Goal: Task Accomplishment & Management: Manage account settings

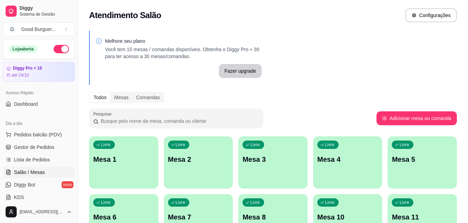
click at [134, 158] on p "Mesa 1" at bounding box center [123, 159] width 61 height 10
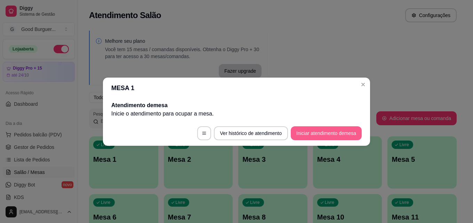
click at [346, 132] on button "Iniciar atendimento de mesa" at bounding box center [326, 133] width 71 height 14
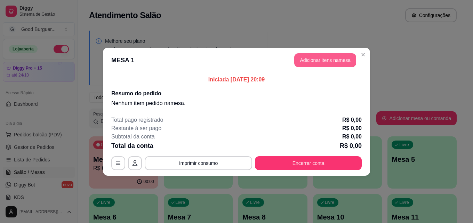
click at [345, 62] on button "Adicionar itens na mesa" at bounding box center [325, 60] width 62 height 14
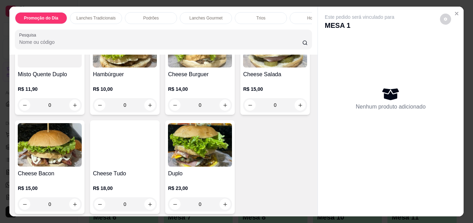
scroll to position [417, 0]
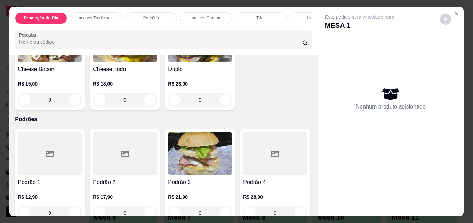
click at [82, 62] on img at bounding box center [50, 40] width 64 height 43
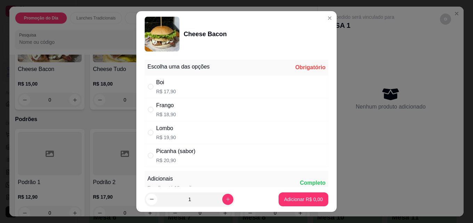
drag, startPoint x: 182, startPoint y: 81, endPoint x: 199, endPoint y: 123, distance: 45.1
click at [182, 81] on div "Boi R$ 17,90" at bounding box center [237, 86] width 184 height 23
radio input "true"
click at [295, 200] on p "Adicionar R$ 17,90" at bounding box center [301, 199] width 41 height 7
type input "1"
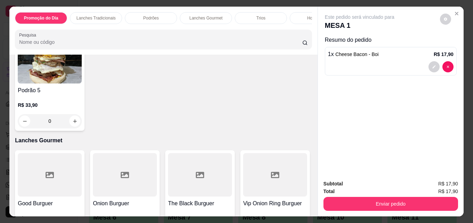
scroll to position [730, 0]
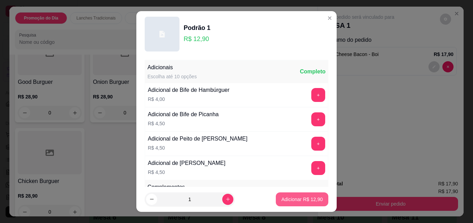
click at [294, 199] on p "Adicionar R$ 12,90" at bounding box center [301, 199] width 41 height 7
type input "1"
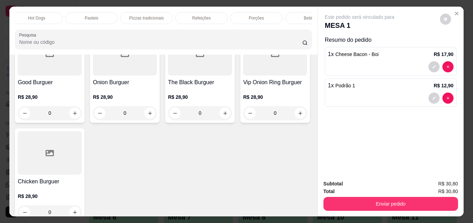
scroll to position [0, 305]
click at [291, 15] on div "Bebidas" at bounding box center [286, 18] width 52 height 12
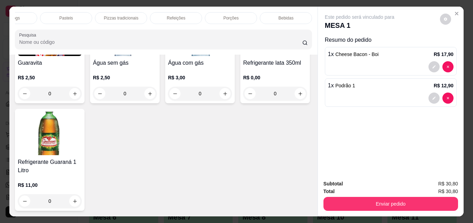
scroll to position [18, 0]
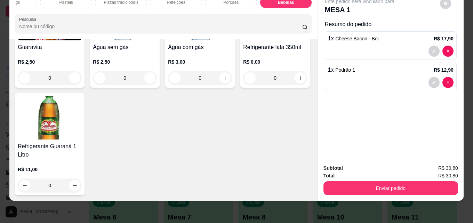
click at [52, 40] on img at bounding box center [50, 18] width 64 height 43
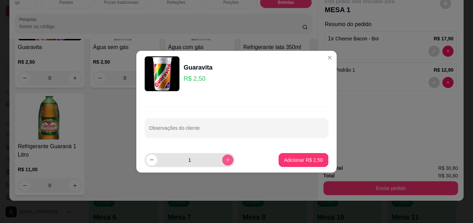
click at [226, 158] on icon "increase-product-quantity" at bounding box center [228, 160] width 4 height 4
type input "2"
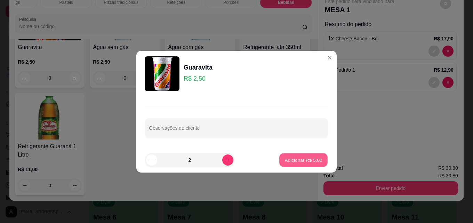
click at [282, 155] on button "Adicionar R$ 5,00" at bounding box center [303, 160] width 48 height 14
type input "2"
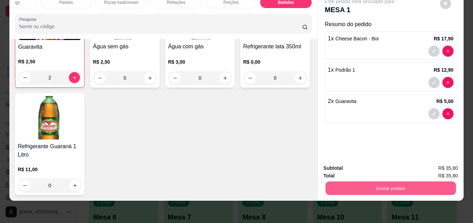
click at [397, 185] on button "Enviar pedido" at bounding box center [390, 188] width 130 height 14
click at [448, 167] on button "Enviar pedido" at bounding box center [439, 165] width 39 height 13
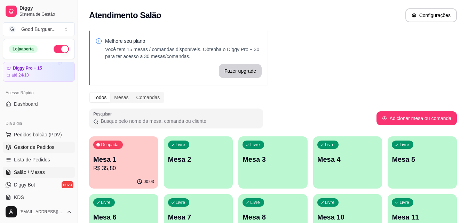
click at [43, 146] on span "Gestor de Pedidos" at bounding box center [34, 147] width 40 height 7
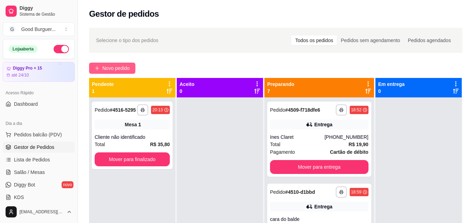
click at [113, 63] on button "Novo pedido" at bounding box center [112, 68] width 46 height 11
click at [40, 132] on span "Pedidos balcão (PDV)" at bounding box center [38, 134] width 48 height 7
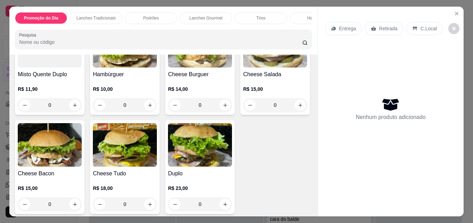
scroll to position [417, 0]
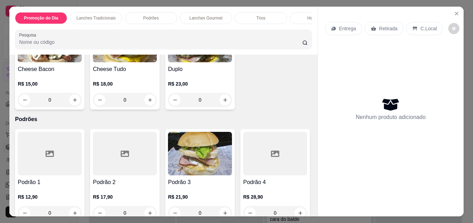
click at [157, 62] on img at bounding box center [125, 40] width 64 height 43
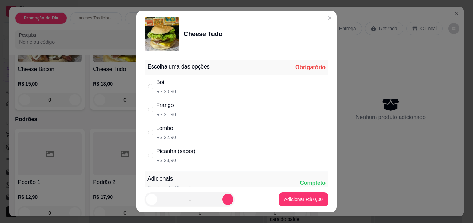
click at [180, 90] on div "Boi R$ 20,90" at bounding box center [237, 86] width 184 height 23
radio input "true"
click at [285, 198] on p "Adicionar R$ 20,90" at bounding box center [301, 199] width 41 height 7
type input "1"
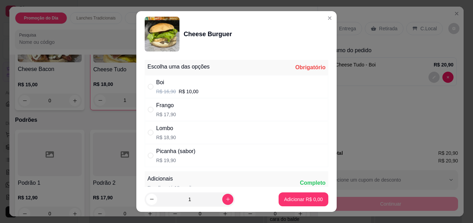
click at [204, 89] on div "Boi R$ 16,90 R$ 10,00" at bounding box center [237, 86] width 184 height 23
click at [198, 87] on div "Boi R$ 16,90 R$ 10,00" at bounding box center [237, 86] width 184 height 23
click at [209, 86] on div "Boi R$ 16,90 R$ 10,00" at bounding box center [237, 86] width 184 height 23
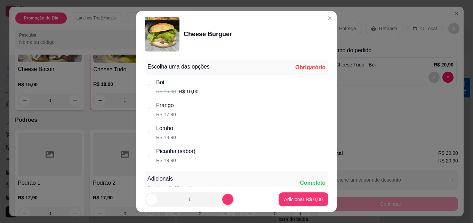
radio input "true"
click at [297, 198] on p "Adicionar R$ 10,00" at bounding box center [301, 199] width 41 height 7
type input "1"
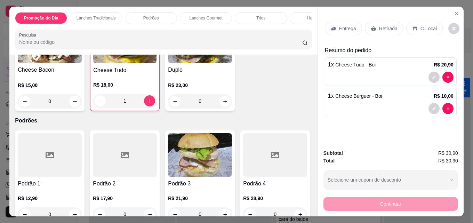
click at [156, 63] on img at bounding box center [124, 41] width 63 height 43
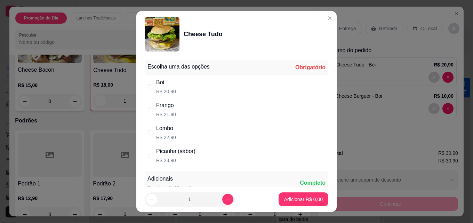
click at [173, 83] on div "Boi R$ 20,90" at bounding box center [237, 86] width 184 height 23
radio input "true"
click at [288, 202] on button "Adicionar R$ 20,90" at bounding box center [302, 199] width 53 height 14
type input "2"
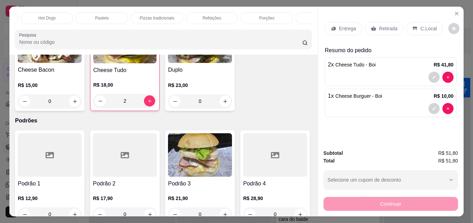
scroll to position [0, 305]
click at [281, 12] on div "Bebidas" at bounding box center [286, 18] width 52 height 12
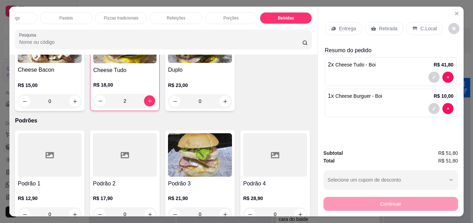
scroll to position [18, 0]
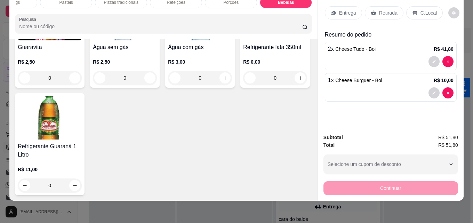
click at [43, 40] on img at bounding box center [50, 18] width 64 height 43
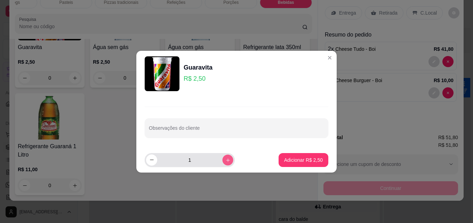
click at [225, 159] on icon "increase-product-quantity" at bounding box center [227, 159] width 5 height 5
type input "2"
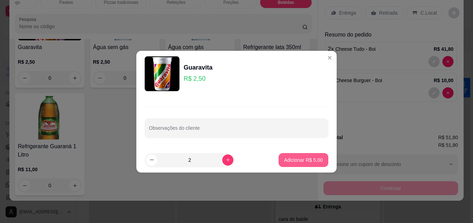
click at [291, 160] on p "Adicionar R$ 5,00" at bounding box center [303, 159] width 39 height 7
type input "2"
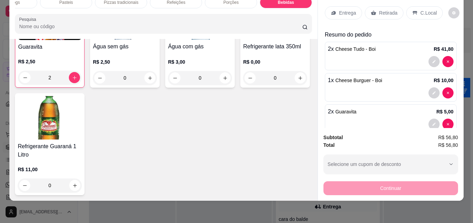
click at [379, 10] on p "Retirada" at bounding box center [388, 12] width 18 height 7
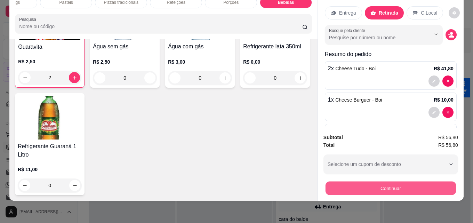
click at [406, 181] on button "Continuar" at bounding box center [390, 188] width 130 height 14
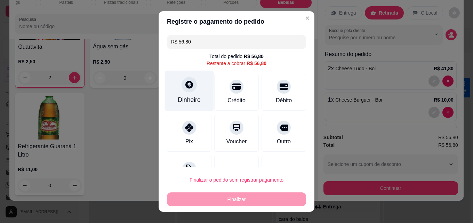
click at [185, 83] on icon at bounding box center [189, 84] width 9 height 9
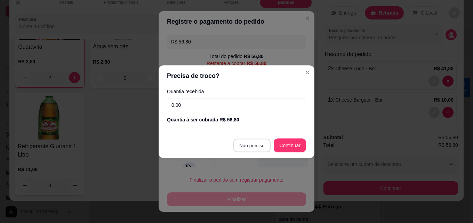
type input "R$ 0,00"
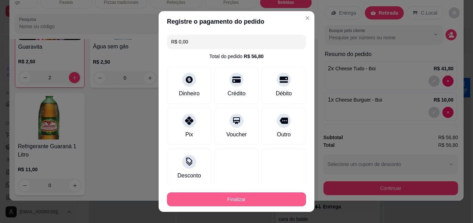
click at [257, 196] on button "Finalizar" at bounding box center [236, 199] width 139 height 14
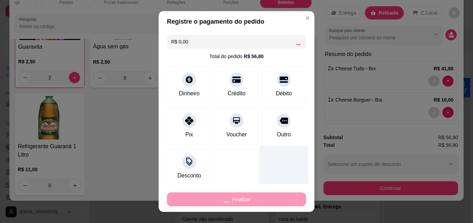
type input "0"
type input "-R$ 56,80"
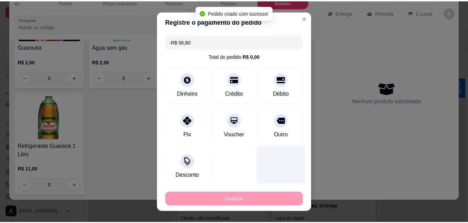
scroll to position [2328, 0]
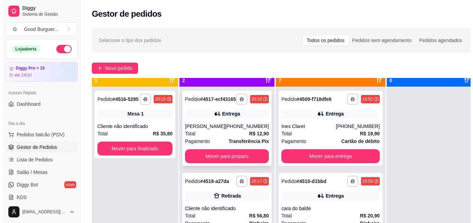
scroll to position [19, 0]
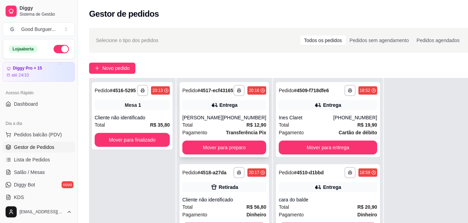
click at [222, 121] on div "[PERSON_NAME]" at bounding box center [202, 117] width 40 height 7
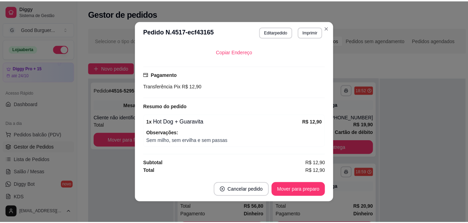
scroll to position [1, 0]
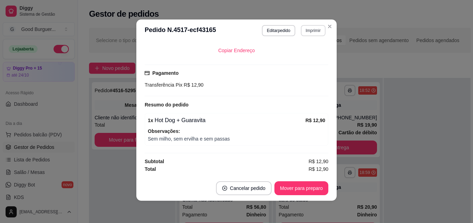
click at [313, 30] on button "Imprimir" at bounding box center [313, 30] width 25 height 11
click at [308, 56] on button "IMPRESSORA" at bounding box center [298, 54] width 50 height 11
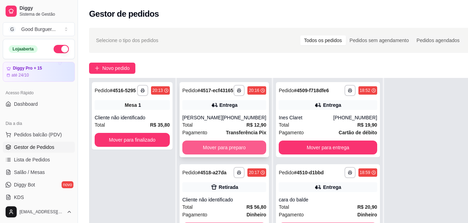
click at [201, 154] on button "Mover para preparo" at bounding box center [224, 147] width 84 height 14
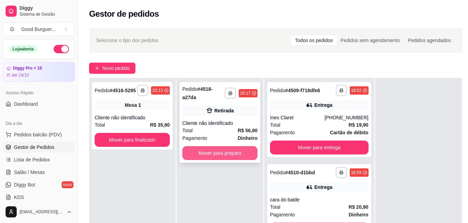
click at [206, 153] on button "Mover para preparo" at bounding box center [219, 153] width 75 height 14
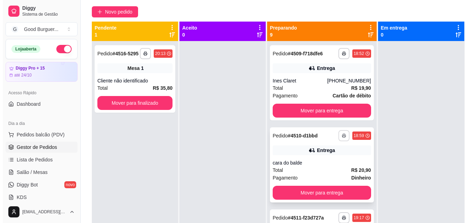
scroll to position [0, 0]
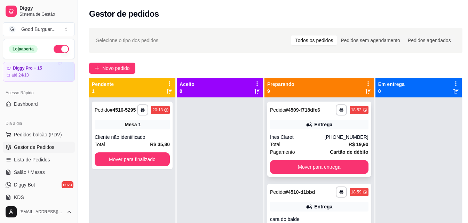
click at [310, 148] on div "Total R$ 19,90" at bounding box center [319, 144] width 98 height 8
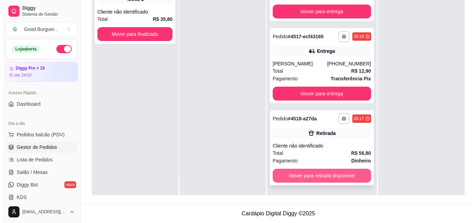
scroll to position [106, 0]
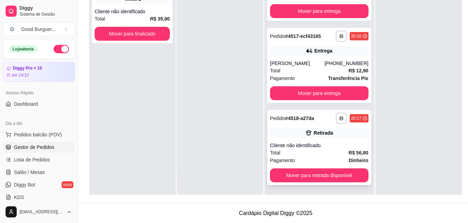
click at [311, 151] on div "Total R$ 56,80" at bounding box center [319, 153] width 98 height 8
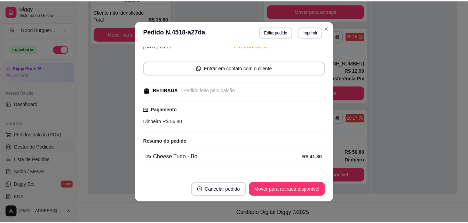
scroll to position [95, 0]
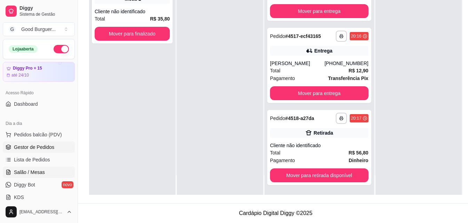
click at [34, 168] on link "Salão / Mesas" at bounding box center [39, 172] width 72 height 11
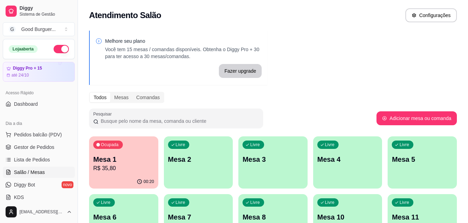
click at [167, 177] on div "Livre Mesa 2" at bounding box center [198, 158] width 69 height 44
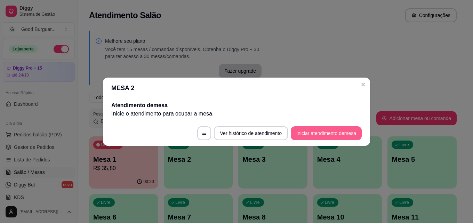
click at [334, 131] on button "Iniciar atendimento de mesa" at bounding box center [326, 133] width 71 height 14
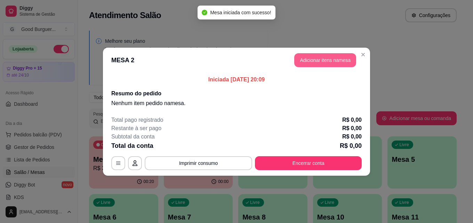
click at [334, 63] on button "Adicionar itens na mesa" at bounding box center [325, 60] width 62 height 14
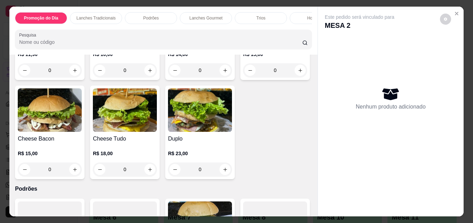
scroll to position [417, 0]
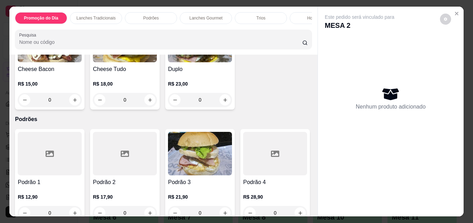
click at [82, 62] on img at bounding box center [50, 40] width 64 height 43
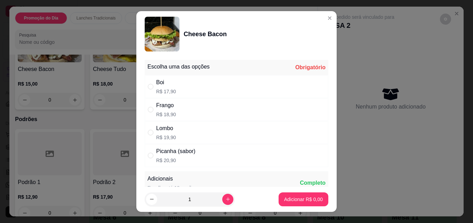
click at [172, 82] on div "Boi R$ 17,90" at bounding box center [237, 86] width 184 height 23
radio input "true"
click at [297, 198] on p "Adicionar R$ 17,90" at bounding box center [301, 199] width 41 height 7
type input "1"
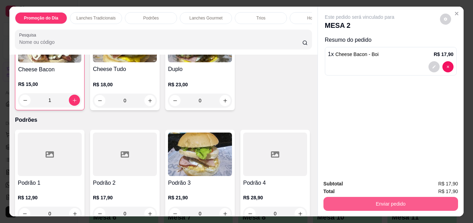
click at [331, 201] on button "Enviar pedido" at bounding box center [390, 204] width 135 height 14
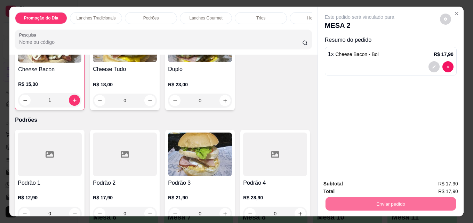
click at [446, 184] on button "Enviar pedido" at bounding box center [439, 183] width 39 height 13
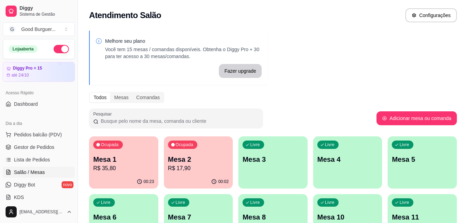
click at [142, 154] on p "Mesa 1" at bounding box center [123, 159] width 61 height 10
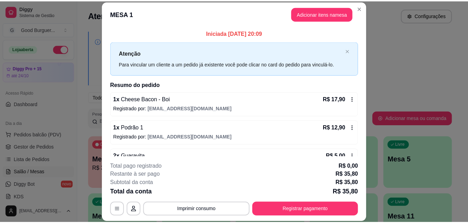
scroll to position [19, 0]
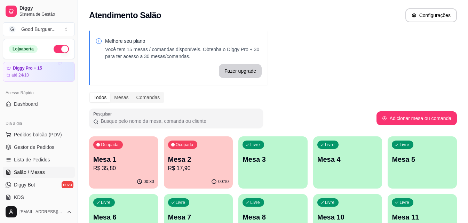
click at [118, 168] on p "R$ 35,80" at bounding box center [123, 168] width 61 height 8
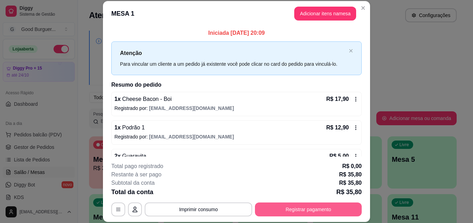
click at [316, 208] on button "Registrar pagamento" at bounding box center [308, 209] width 107 height 14
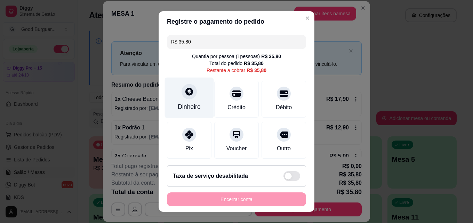
click at [186, 95] on icon at bounding box center [189, 92] width 8 height 8
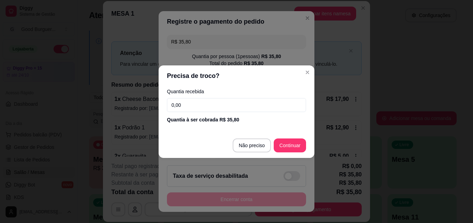
click at [204, 99] on input "0,00" at bounding box center [236, 105] width 139 height 14
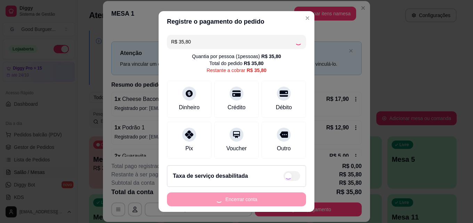
type input "R$ 0,00"
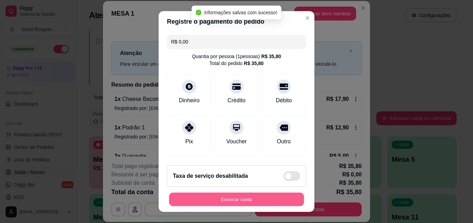
click at [264, 200] on button "Encerrar conta" at bounding box center [236, 200] width 135 height 14
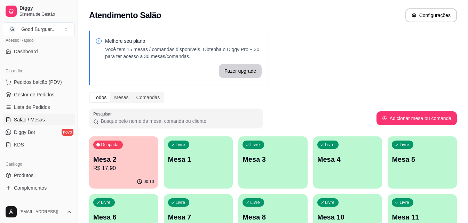
scroll to position [70, 0]
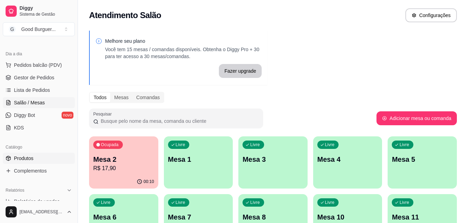
click at [34, 157] on link "Produtos" at bounding box center [39, 158] width 72 height 11
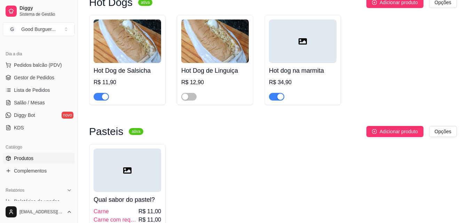
scroll to position [1565, 0]
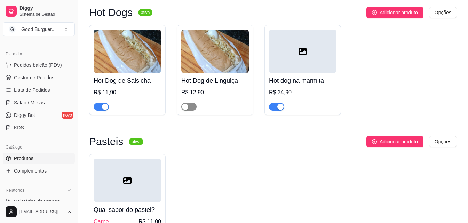
click at [193, 111] on span "button" at bounding box center [188, 107] width 15 height 8
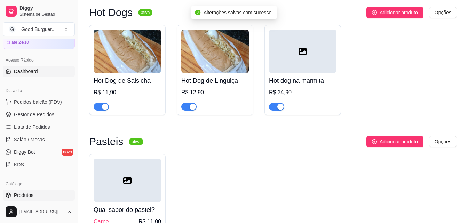
scroll to position [0, 0]
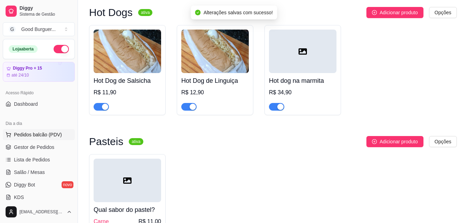
click at [34, 137] on span "Pedidos balcão (PDV)" at bounding box center [38, 134] width 48 height 7
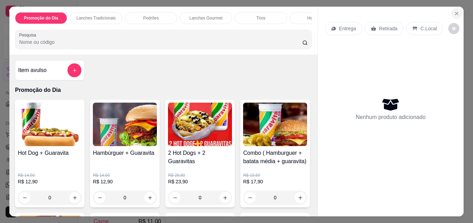
click at [454, 11] on icon "Close" at bounding box center [457, 14] width 6 height 6
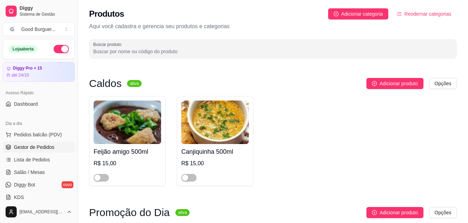
click at [34, 148] on span "Gestor de Pedidos" at bounding box center [34, 147] width 40 height 7
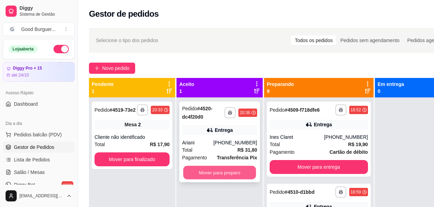
click at [220, 168] on button "Mover para preparo" at bounding box center [219, 173] width 73 height 14
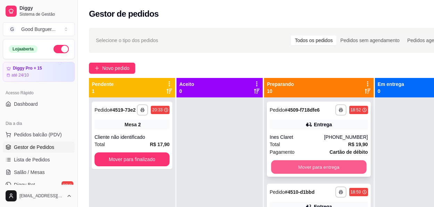
click at [304, 169] on button "Mover para entrega" at bounding box center [318, 167] width 95 height 14
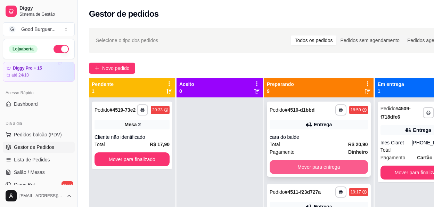
click at [304, 167] on button "Mover para entrega" at bounding box center [319, 167] width 98 height 14
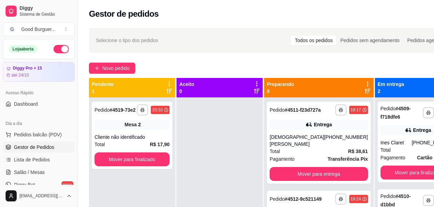
click at [303, 163] on div "Pagamento Transferência Pix" at bounding box center [319, 159] width 98 height 8
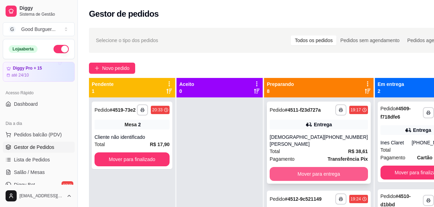
click at [326, 181] on button "Mover para entrega" at bounding box center [319, 174] width 98 height 14
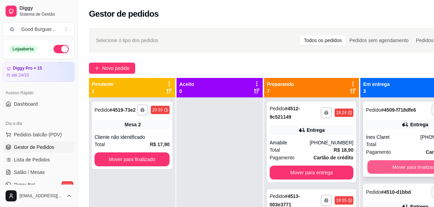
click at [386, 170] on button "Mover para finalizado" at bounding box center [415, 167] width 95 height 14
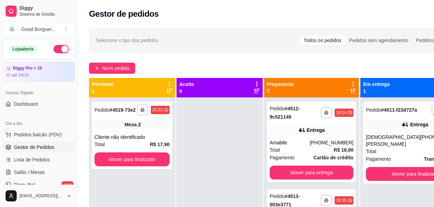
click at [386, 170] on div "**********" at bounding box center [415, 143] width 104 height 82
click at [385, 179] on button "Mover para finalizado" at bounding box center [415, 174] width 98 height 14
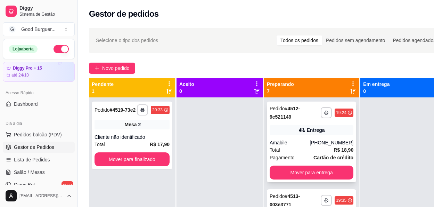
click at [315, 164] on div "**********" at bounding box center [311, 142] width 89 height 81
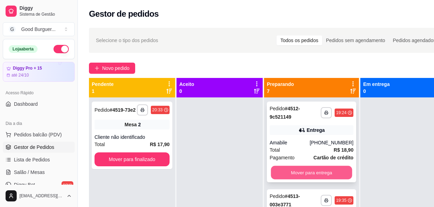
click at [321, 171] on button "Mover para entrega" at bounding box center [311, 173] width 81 height 14
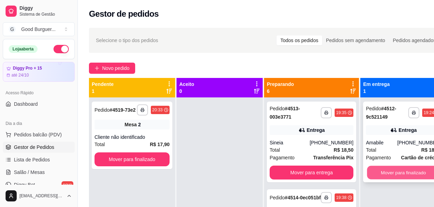
click at [393, 172] on button "Mover para finalizado" at bounding box center [403, 173] width 73 height 14
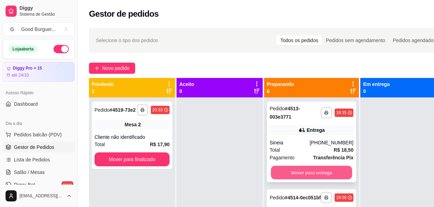
click at [320, 168] on button "Mover para entrega" at bounding box center [311, 173] width 81 height 14
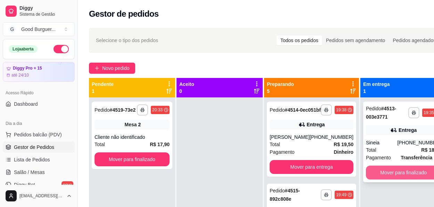
click at [384, 169] on button "Mover para finalizado" at bounding box center [403, 173] width 75 height 14
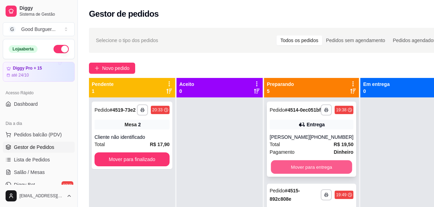
click at [325, 167] on button "Mover para entrega" at bounding box center [311, 167] width 81 height 14
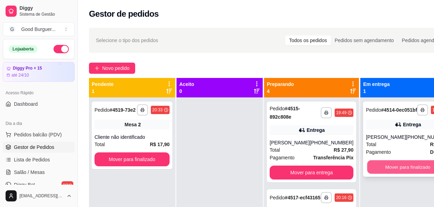
click at [401, 171] on button "Mover para finalizado" at bounding box center [408, 167] width 81 height 14
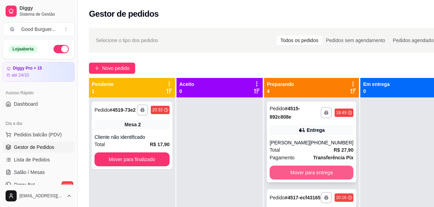
click at [326, 170] on button "Mover para entrega" at bounding box center [312, 173] width 84 height 14
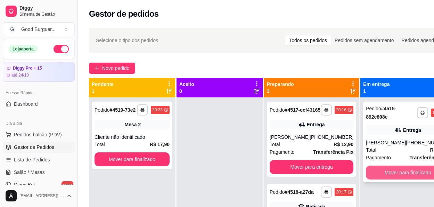
click at [402, 173] on button "Mover para finalizado" at bounding box center [408, 173] width 84 height 14
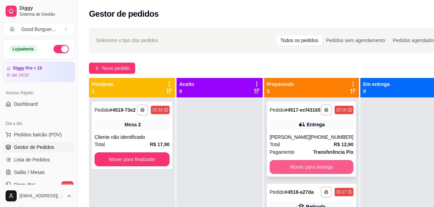
click at [316, 168] on button "Mover para entrega" at bounding box center [312, 167] width 84 height 14
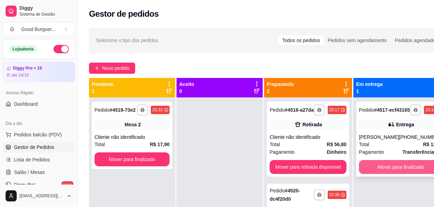
click at [399, 169] on button "Mover para finalizado" at bounding box center [401, 167] width 84 height 14
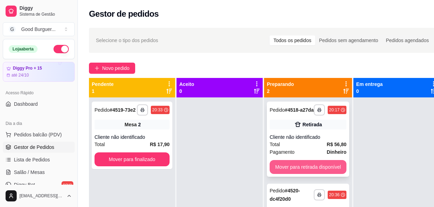
click at [307, 168] on button "Mover para retirada disponível" at bounding box center [308, 167] width 77 height 14
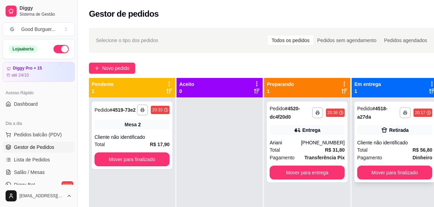
click at [397, 143] on div "Cliente não identificado" at bounding box center [394, 142] width 75 height 7
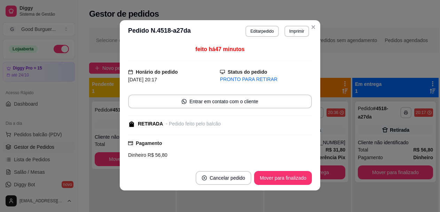
scroll to position [1, 0]
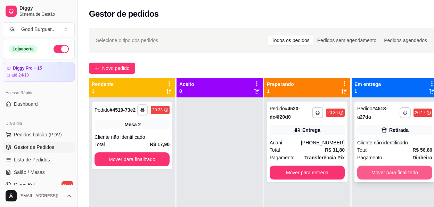
click at [412, 168] on button "Mover para finalizado" at bounding box center [394, 173] width 75 height 14
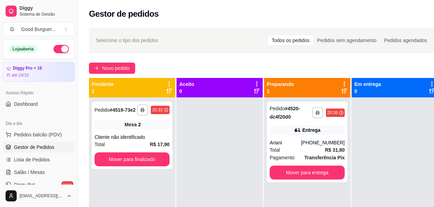
click at [192, 68] on div "Novo pedido" at bounding box center [264, 68] width 350 height 11
click at [152, 156] on button "Mover para finalizado" at bounding box center [132, 159] width 75 height 14
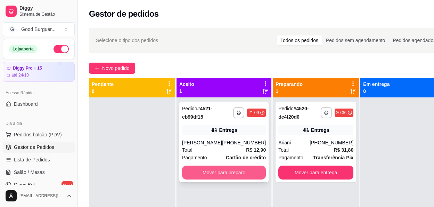
click at [223, 171] on button "Mover para preparo" at bounding box center [224, 173] width 84 height 14
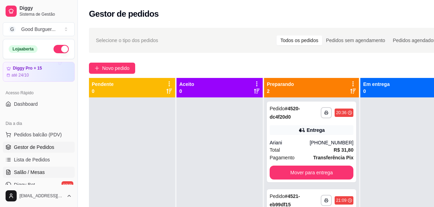
click at [33, 172] on span "Salão / Mesas" at bounding box center [29, 172] width 31 height 7
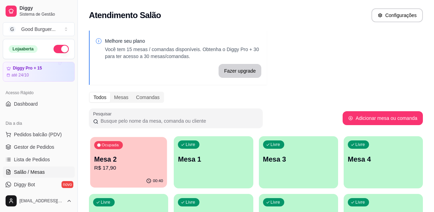
click at [144, 169] on p "R$ 17,90" at bounding box center [128, 168] width 69 height 8
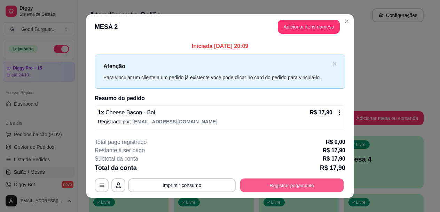
click at [270, 187] on button "Registrar pagamento" at bounding box center [292, 185] width 104 height 14
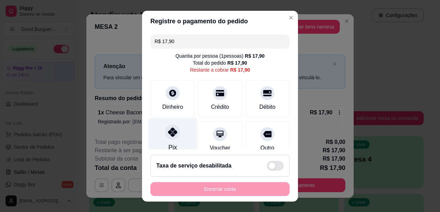
click at [171, 134] on icon at bounding box center [172, 132] width 9 height 9
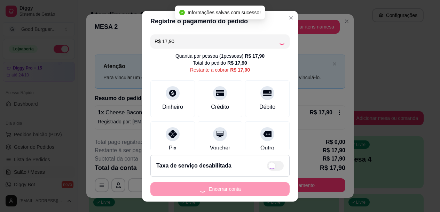
type input "R$ 0,00"
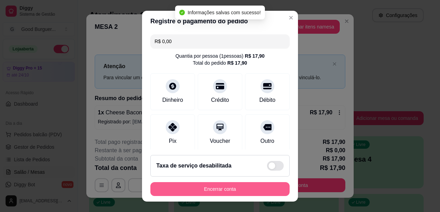
click at [225, 188] on button "Encerrar conta" at bounding box center [219, 189] width 139 height 14
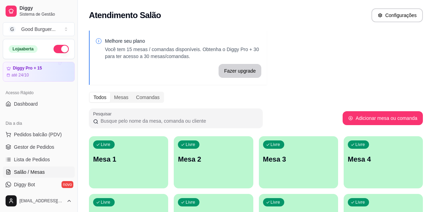
click at [149, 165] on div "Livre Mesa 1" at bounding box center [128, 158] width 79 height 44
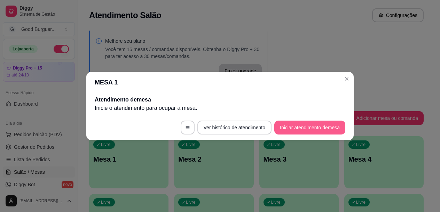
click at [297, 126] on button "Iniciar atendimento de mesa" at bounding box center [309, 128] width 71 height 14
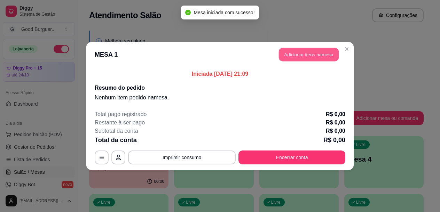
click at [314, 55] on button "Adicionar itens na mesa" at bounding box center [309, 55] width 60 height 14
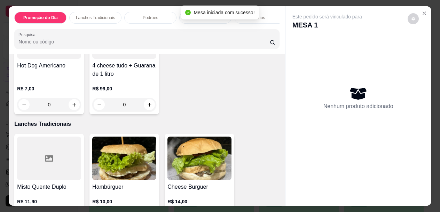
scroll to position [348, 0]
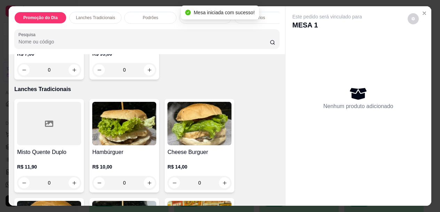
click at [138, 139] on img at bounding box center [124, 123] width 64 height 43
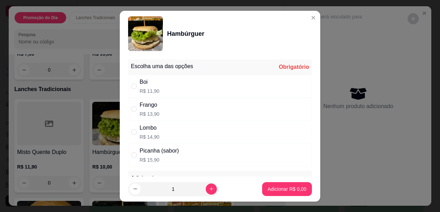
click at [170, 76] on div "Boi R$ 11,90" at bounding box center [220, 86] width 184 height 23
radio input "true"
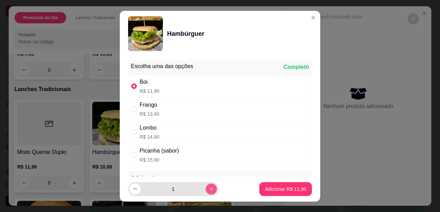
click at [209, 191] on icon "increase-product-quantity" at bounding box center [211, 188] width 5 height 5
type input "2"
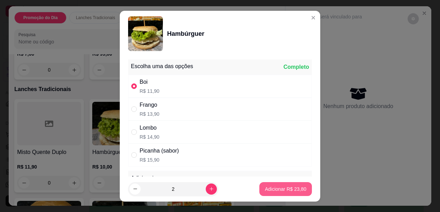
click at [289, 190] on p "Adicionar R$ 23,80" at bounding box center [285, 189] width 41 height 7
type input "2"
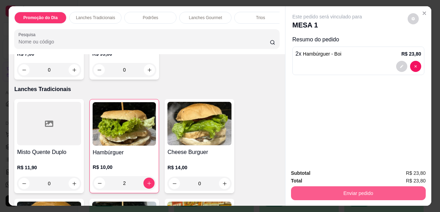
click at [343, 186] on button "Enviar pedido" at bounding box center [358, 193] width 135 height 14
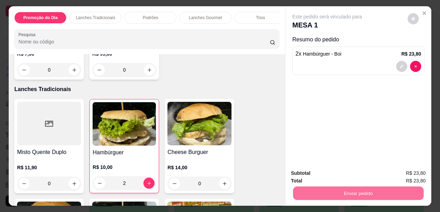
click at [417, 175] on button "Enviar pedido" at bounding box center [407, 173] width 38 height 13
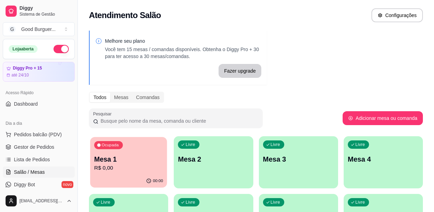
click at [149, 161] on p "Mesa 1" at bounding box center [128, 159] width 69 height 9
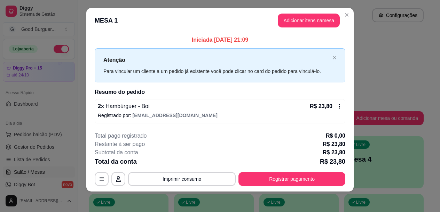
scroll to position [8, 0]
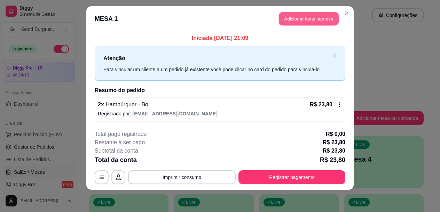
click at [316, 20] on button "Adicionar itens na mesa" at bounding box center [309, 19] width 60 height 14
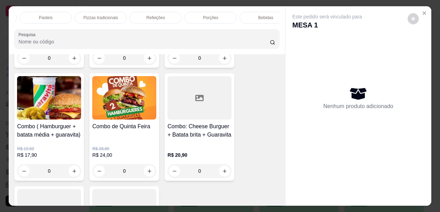
scroll to position [0, 337]
click at [261, 16] on div "Bebidas" at bounding box center [253, 18] width 52 height 12
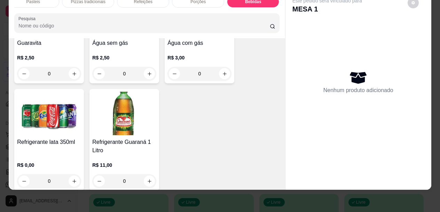
scroll to position [2397, 0]
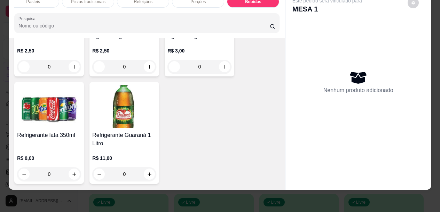
click at [50, 128] on div "Refrigerante lata 350ml R$ 0,00 0" at bounding box center [49, 133] width 70 height 102
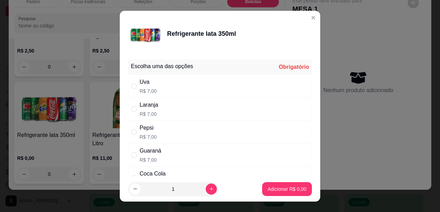
click at [147, 172] on div "Coca Cola" at bounding box center [152, 174] width 26 height 8
radio input "true"
click at [275, 185] on button "Adicionar R$ 7,00" at bounding box center [287, 189] width 50 height 14
type input "1"
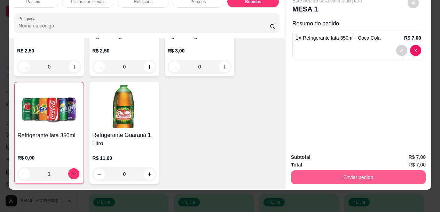
click at [372, 170] on button "Enviar pedido" at bounding box center [358, 177] width 135 height 14
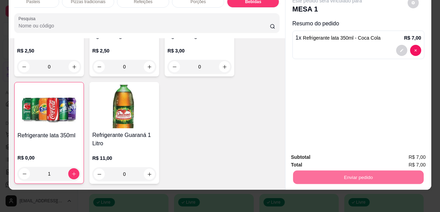
click at [421, 152] on button "Enviar pedido" at bounding box center [406, 154] width 39 height 13
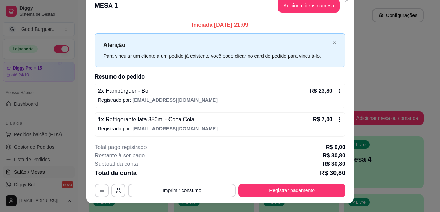
scroll to position [0, 0]
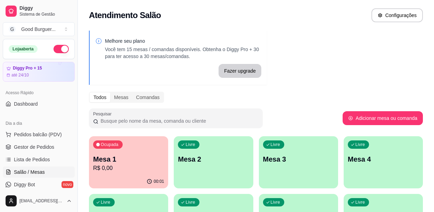
click at [154, 162] on p "Mesa 1" at bounding box center [128, 159] width 71 height 10
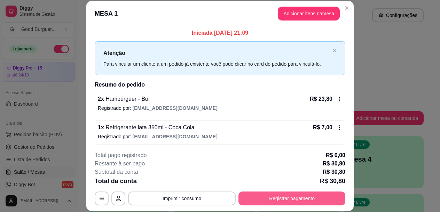
click at [301, 200] on button "Registrar pagamento" at bounding box center [291, 199] width 107 height 14
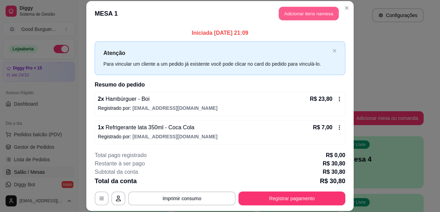
click at [288, 10] on button "Adicionar itens na mesa" at bounding box center [309, 14] width 60 height 14
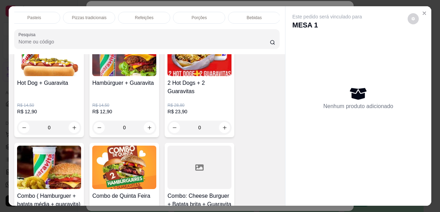
scroll to position [0, 337]
click at [254, 15] on p "Bebidas" at bounding box center [252, 18] width 15 height 6
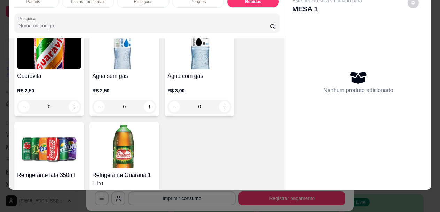
scroll to position [2397, 0]
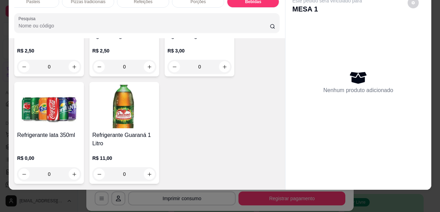
click at [80, 102] on div "Refrigerante lata 350ml R$ 0,00 0" at bounding box center [49, 133] width 70 height 102
click at [72, 102] on img at bounding box center [49, 106] width 64 height 43
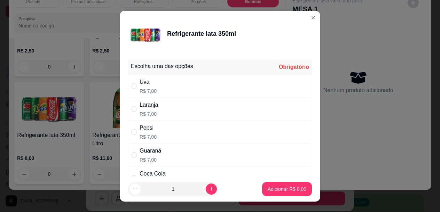
click at [152, 177] on footer "1 Adicionar R$ 0,00" at bounding box center [220, 189] width 200 height 25
click at [164, 170] on div "Coca Cola R$ 7,00" at bounding box center [220, 178] width 184 height 23
radio input "true"
click at [287, 187] on p "Adicionar R$ 7,00" at bounding box center [286, 189] width 39 height 7
type input "1"
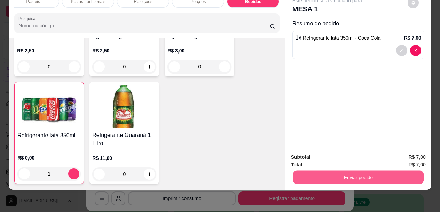
click at [338, 170] on button "Enviar pedido" at bounding box center [358, 177] width 130 height 14
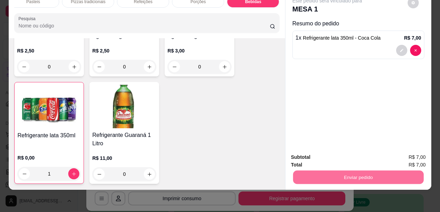
click at [417, 153] on button "Enviar pedido" at bounding box center [407, 154] width 38 height 13
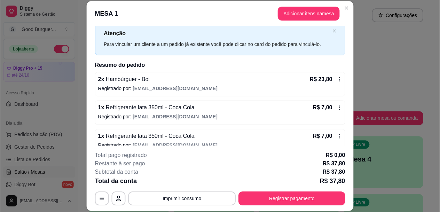
scroll to position [30, 0]
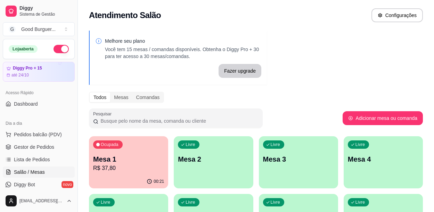
click at [140, 158] on p "Mesa 1" at bounding box center [128, 159] width 71 height 10
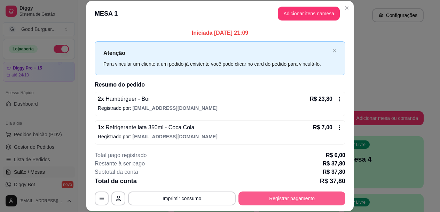
click at [272, 196] on button "Registrar pagamento" at bounding box center [291, 199] width 107 height 14
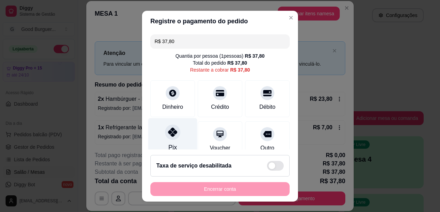
click at [168, 132] on icon at bounding box center [172, 132] width 9 height 9
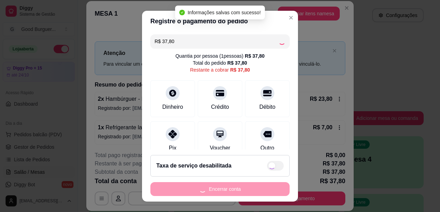
type input "R$ 0,00"
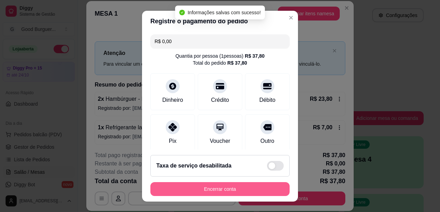
click at [235, 188] on button "Encerrar conta" at bounding box center [219, 189] width 139 height 14
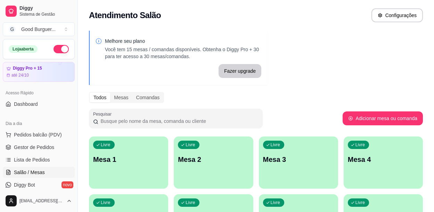
click at [34, 172] on span "Salão / Mesas" at bounding box center [29, 172] width 31 height 7
click at [127, 163] on p "Mesa 1" at bounding box center [128, 159] width 71 height 10
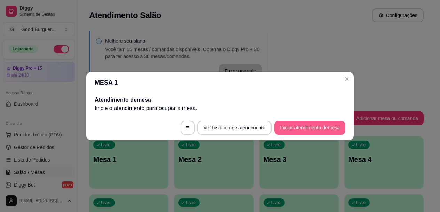
click at [320, 128] on button "Iniciar atendimento de mesa" at bounding box center [309, 128] width 71 height 14
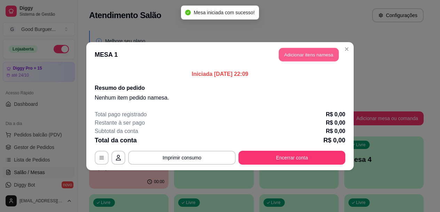
click at [319, 50] on button "Adicionar itens na mesa" at bounding box center [309, 55] width 60 height 14
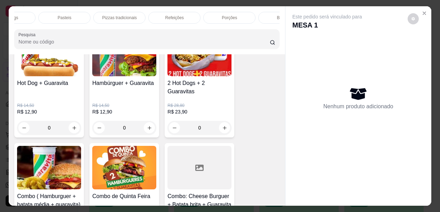
scroll to position [0, 306]
click at [73, 14] on div "Pasteis" at bounding box center [64, 18] width 52 height 12
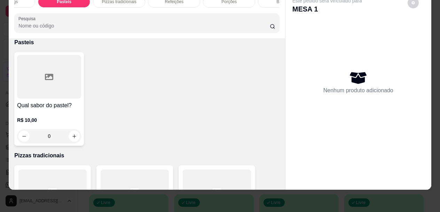
click at [63, 110] on div "R$ 10,00 0" at bounding box center [49, 126] width 64 height 33
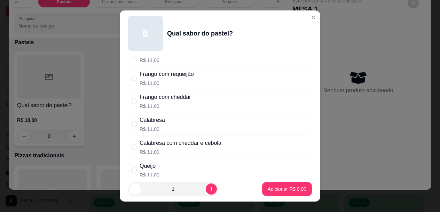
scroll to position [139, 0]
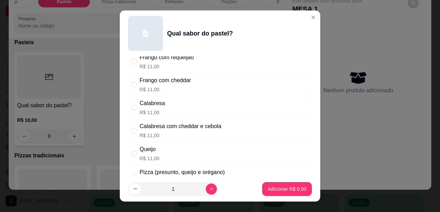
click at [159, 81] on div "Frango com cheddar" at bounding box center [164, 80] width 51 height 8
radio input "true"
click at [209, 186] on icon "increase-product-quantity" at bounding box center [211, 188] width 5 height 5
type input "2"
click at [268, 188] on p "Adicionar R$ 22,00" at bounding box center [285, 188] width 40 height 7
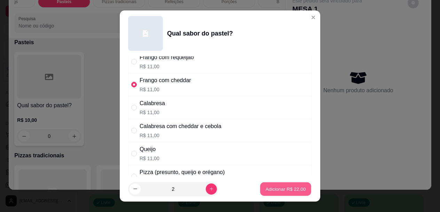
type input "2"
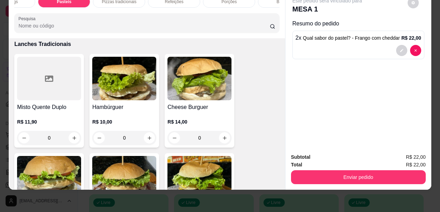
scroll to position [382, 0]
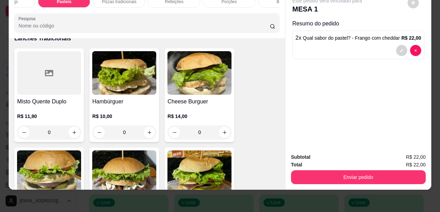
click at [119, 99] on h4 "Hambúrguer" at bounding box center [124, 101] width 64 height 8
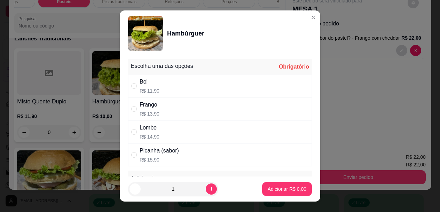
drag, startPoint x: 166, startPoint y: 83, endPoint x: 168, endPoint y: 87, distance: 4.4
click at [166, 82] on div "Boi R$ 11,90" at bounding box center [220, 85] width 184 height 23
radio input "true"
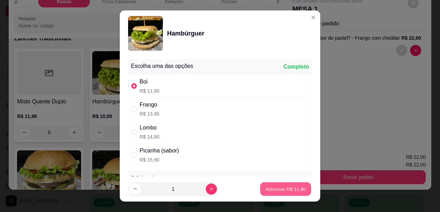
click at [265, 185] on p "Adicionar R$ 11,90" at bounding box center [285, 188] width 40 height 7
type input "1"
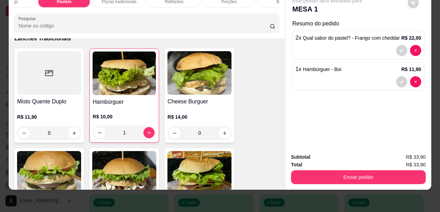
click at [193, 94] on img at bounding box center [199, 72] width 64 height 43
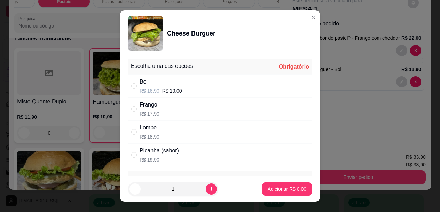
click at [150, 86] on div "Boi" at bounding box center [160, 82] width 42 height 8
radio input "true"
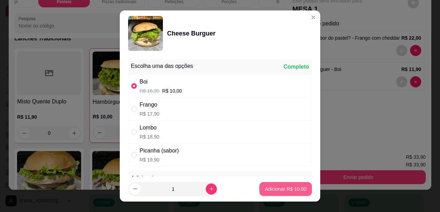
click at [270, 185] on button "Adicionar R$ 10,00" at bounding box center [285, 189] width 53 height 14
type input "1"
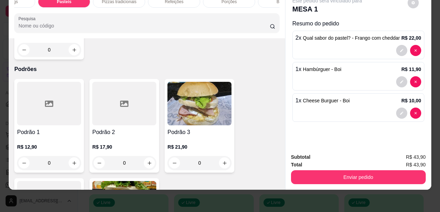
scroll to position [730, 0]
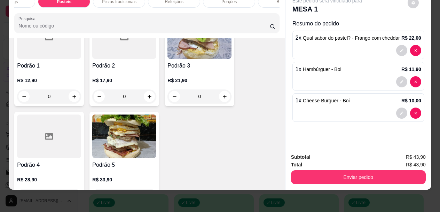
click at [120, 84] on div "R$ 17,90 0" at bounding box center [124, 90] width 64 height 26
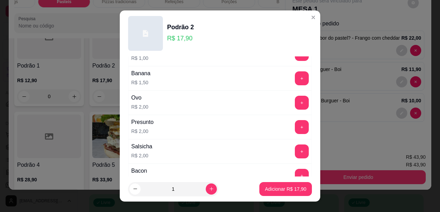
scroll to position [243, 0]
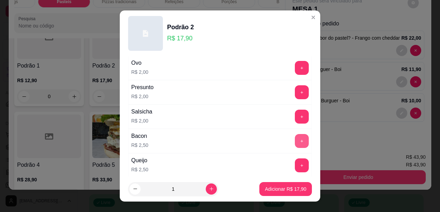
click at [295, 139] on button "+" at bounding box center [302, 141] width 14 height 14
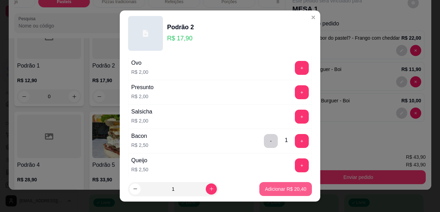
click at [294, 185] on button "Adicionar R$ 20,40" at bounding box center [285, 189] width 53 height 14
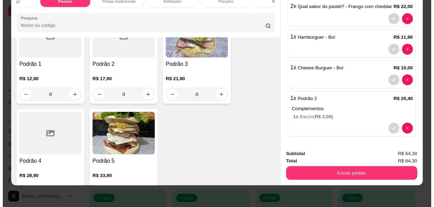
scroll to position [42, 0]
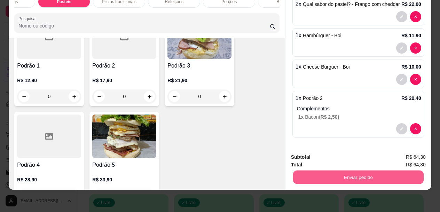
click at [362, 172] on button "Enviar pedido" at bounding box center [358, 177] width 130 height 14
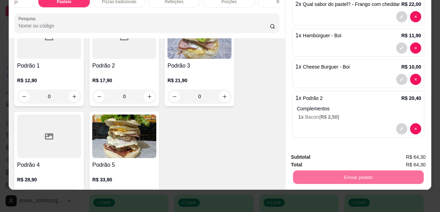
click at [411, 153] on button "Enviar pedido" at bounding box center [406, 154] width 39 height 13
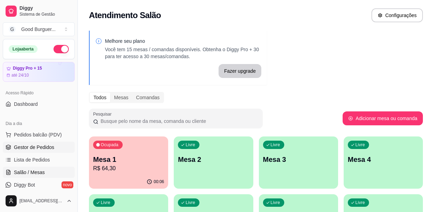
click at [37, 144] on span "Gestor de Pedidos" at bounding box center [34, 147] width 40 height 7
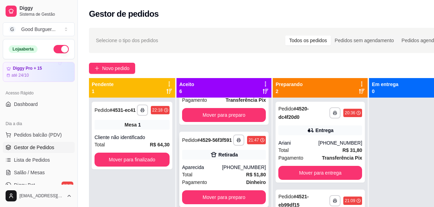
scroll to position [321, 0]
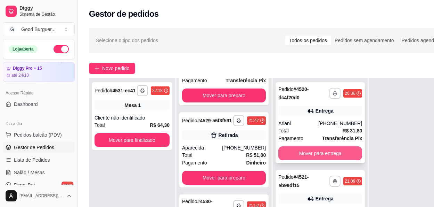
click at [314, 148] on button "Mover para entrega" at bounding box center [321, 153] width 84 height 14
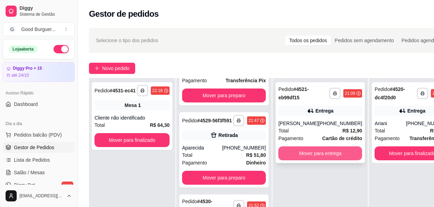
click at [315, 151] on button "Mover para entrega" at bounding box center [321, 153] width 84 height 14
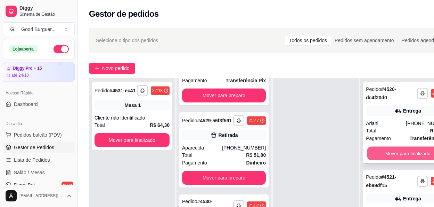
click at [401, 154] on button "Mover para finalizado" at bounding box center [408, 153] width 81 height 14
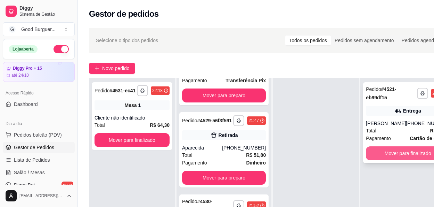
click at [402, 153] on button "Mover para finalizado" at bounding box center [408, 153] width 84 height 14
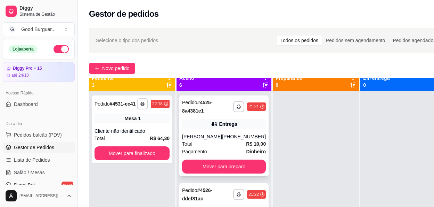
scroll to position [0, 0]
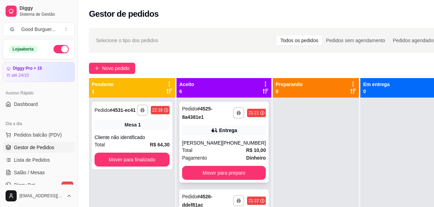
click at [222, 140] on div "[PHONE_NUMBER]" at bounding box center [244, 142] width 44 height 7
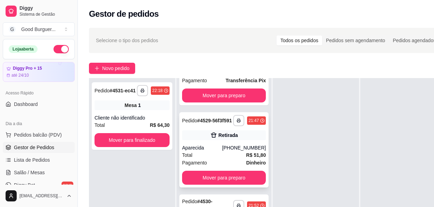
scroll to position [321, 0]
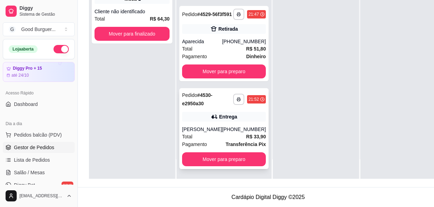
click at [221, 135] on div "Total R$ 33,90" at bounding box center [224, 136] width 84 height 8
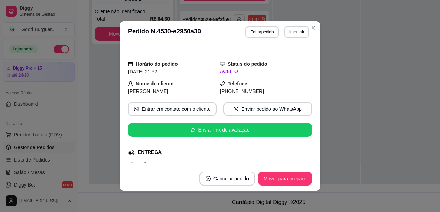
scroll to position [0, 0]
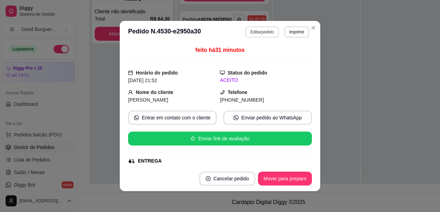
click at [262, 32] on button "Editar pedido" at bounding box center [261, 31] width 33 height 11
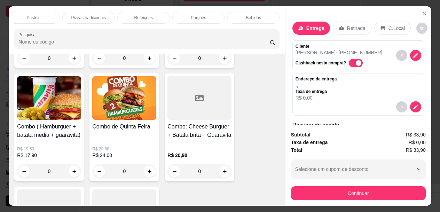
scroll to position [0, 337]
click at [260, 12] on div "Bebidas" at bounding box center [253, 18] width 52 height 12
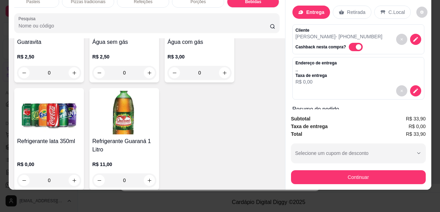
scroll to position [2398, 0]
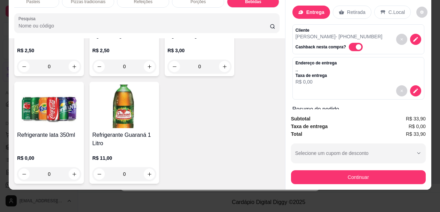
click at [67, 129] on div "Refrigerante lata 350ml R$ 0,00 0" at bounding box center [49, 133] width 70 height 102
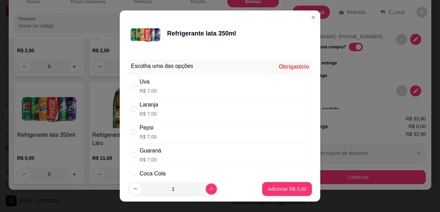
click at [152, 175] on div "Coca Cola" at bounding box center [152, 173] width 26 height 8
radio input "true"
click at [280, 190] on p "Adicionar R$ 7,00" at bounding box center [286, 188] width 39 height 7
type input "1"
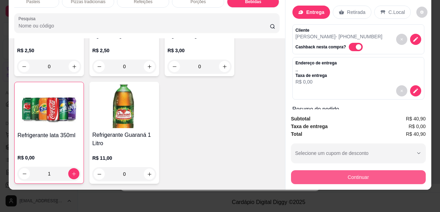
click at [325, 174] on button "Continuar" at bounding box center [358, 177] width 135 height 14
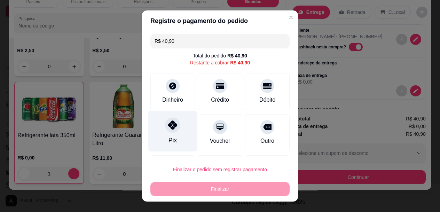
click at [169, 128] on icon at bounding box center [172, 125] width 9 height 9
type input "R$ 0,00"
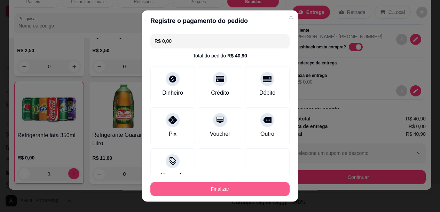
click at [201, 186] on button "Finalizar" at bounding box center [219, 189] width 139 height 14
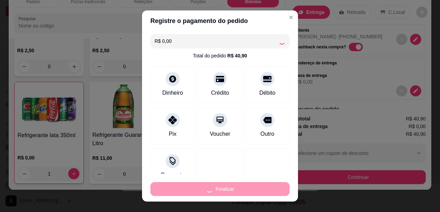
type input "0"
type input "-R$ 40,90"
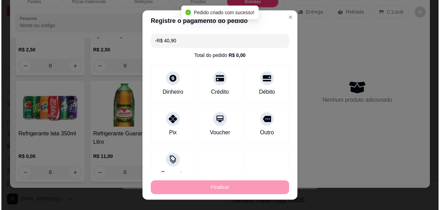
scroll to position [2397, 0]
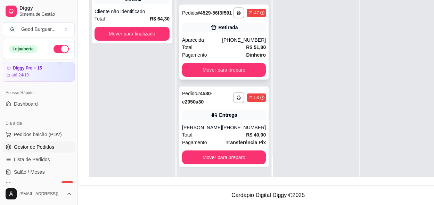
click at [231, 51] on div "Total R$ 51,80" at bounding box center [224, 47] width 84 height 8
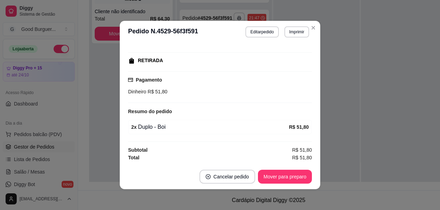
scroll to position [1, 0]
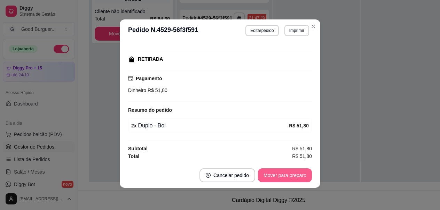
click at [279, 170] on button "Mover para preparo" at bounding box center [285, 176] width 54 height 14
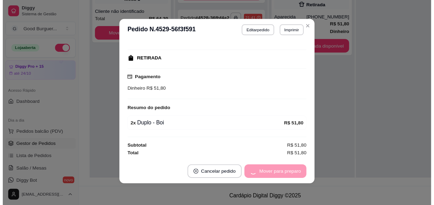
scroll to position [235, 0]
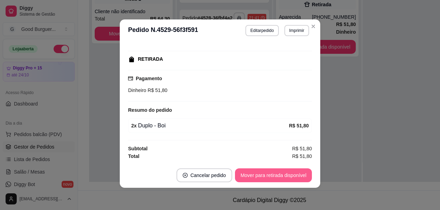
click at [277, 175] on button "Mover para retirada disponível" at bounding box center [273, 176] width 77 height 14
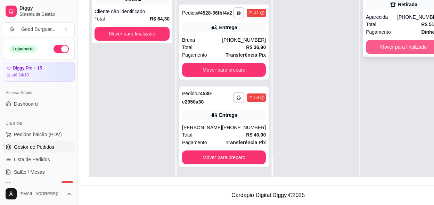
click at [409, 44] on button "Mover para finalizado" at bounding box center [403, 47] width 75 height 14
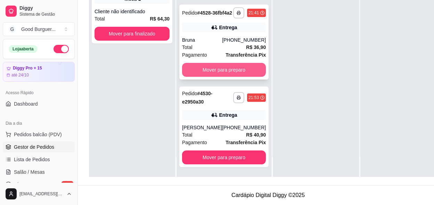
click at [242, 73] on button "Mover para preparo" at bounding box center [224, 70] width 84 height 14
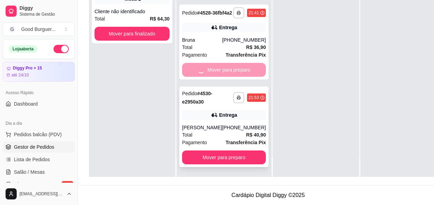
scroll to position [147, 0]
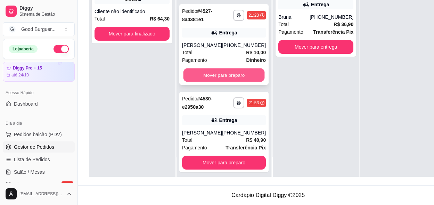
click at [230, 74] on button "Mover para preparo" at bounding box center [224, 75] width 81 height 14
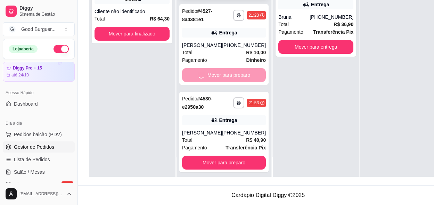
scroll to position [59, 0]
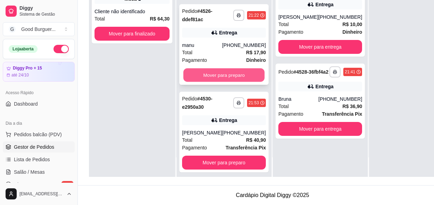
click at [231, 73] on button "Mover para preparo" at bounding box center [224, 75] width 81 height 14
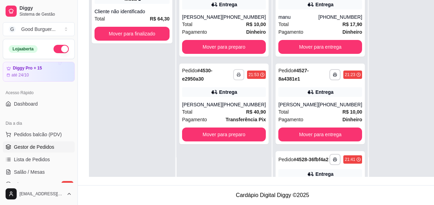
scroll to position [0, 0]
click at [237, 73] on icon "button" at bounding box center [239, 75] width 4 height 4
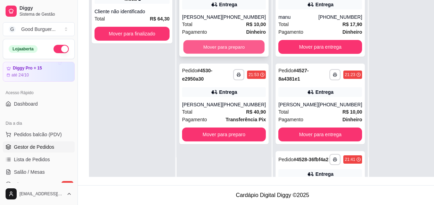
click at [231, 48] on button "Mover para preparo" at bounding box center [224, 47] width 81 height 14
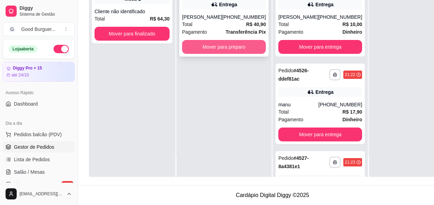
click at [232, 44] on button "Mover para preparo" at bounding box center [224, 47] width 84 height 14
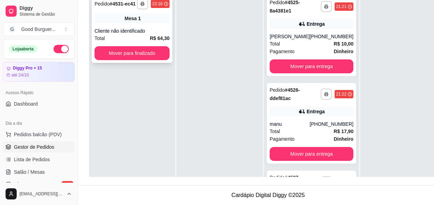
click at [154, 27] on div "Cliente não identificado" at bounding box center [132, 30] width 75 height 7
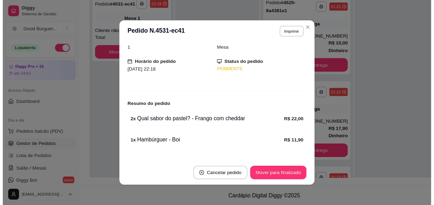
scroll to position [111, 0]
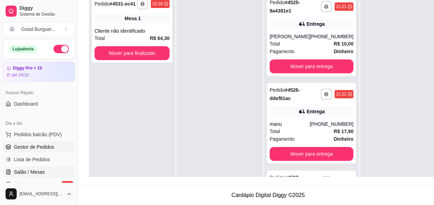
click at [33, 172] on span "Salão / Mesas" at bounding box center [29, 172] width 31 height 7
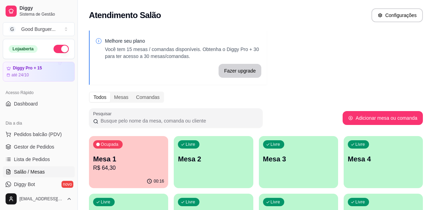
click at [143, 156] on p "Mesa 1" at bounding box center [128, 159] width 71 height 10
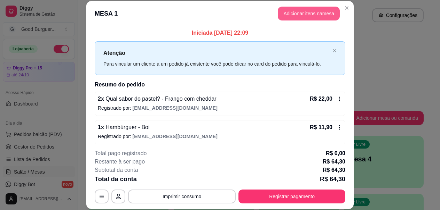
click at [315, 15] on button "Adicionar itens na mesa" at bounding box center [308, 14] width 62 height 14
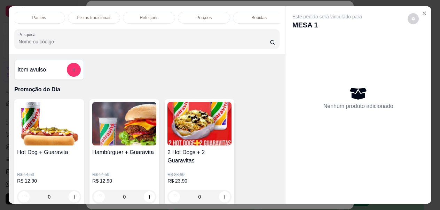
scroll to position [0, 337]
click at [264, 17] on div "Bebidas" at bounding box center [253, 18] width 52 height 12
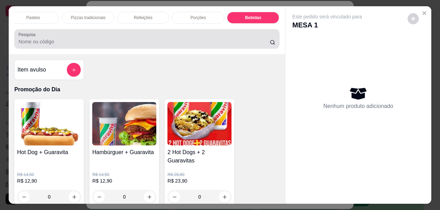
scroll to position [18, 0]
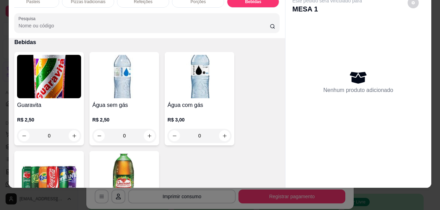
click at [80, 163] on div "Refrigerante lata 350ml R$ 0,00 0" at bounding box center [49, 202] width 70 height 102
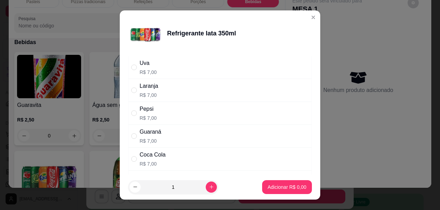
scroll to position [35, 0]
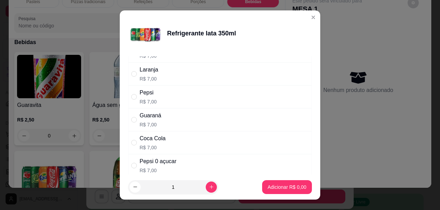
click at [156, 136] on div "Coca Cola" at bounding box center [152, 139] width 26 height 8
radio input "true"
click at [209, 186] on icon "increase-product-quantity" at bounding box center [211, 187] width 5 height 5
click at [209, 185] on icon "increase-product-quantity" at bounding box center [211, 187] width 5 height 5
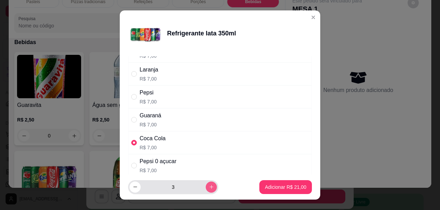
type input "4"
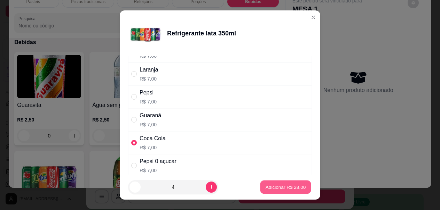
click at [270, 184] on p "Adicionar R$ 28,00" at bounding box center [285, 187] width 40 height 7
type input "4"
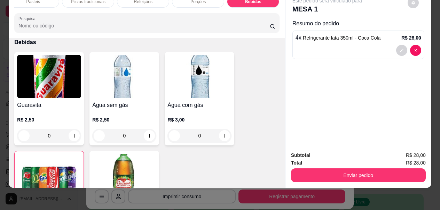
click at [66, 82] on img at bounding box center [49, 76] width 64 height 43
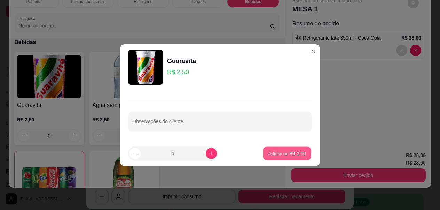
click at [284, 155] on p "Adicionar R$ 2,50" at bounding box center [287, 153] width 38 height 7
type input "1"
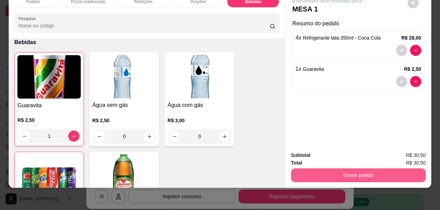
click at [371, 172] on button "Enviar pedido" at bounding box center [358, 176] width 135 height 14
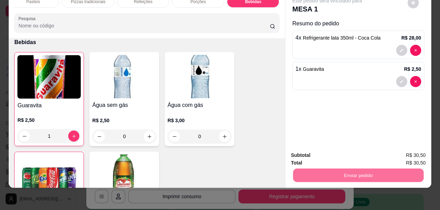
click at [411, 156] on button "Enviar pedido" at bounding box center [406, 153] width 39 height 13
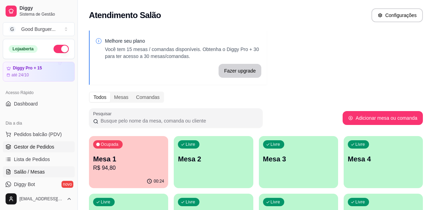
click at [33, 147] on span "Gestor de Pedidos" at bounding box center [34, 147] width 40 height 7
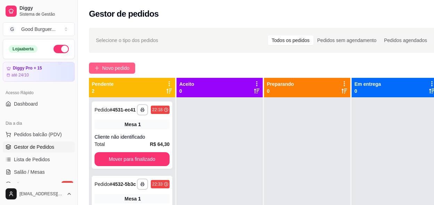
click at [127, 65] on span "Novo pedido" at bounding box center [115, 68] width 27 height 8
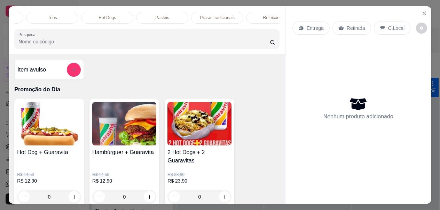
scroll to position [0, 209]
click at [169, 14] on div "Pasteis" at bounding box center [161, 18] width 52 height 12
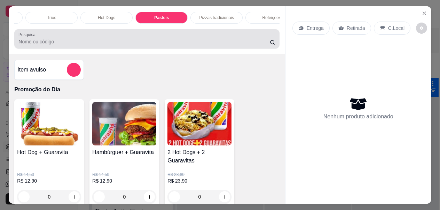
scroll to position [18, 0]
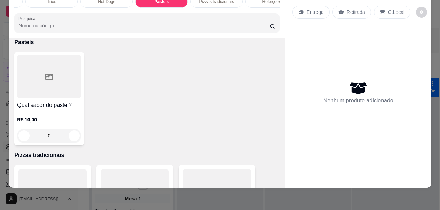
click at [40, 91] on div at bounding box center [49, 76] width 64 height 43
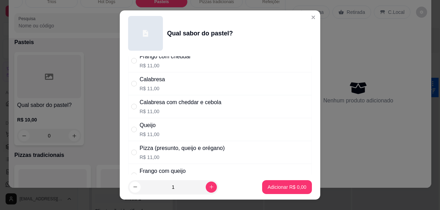
scroll to position [174, 0]
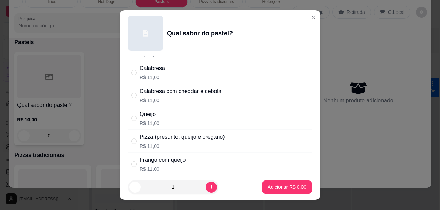
click at [192, 139] on div "Pizza (presunto, queijo e orégano)" at bounding box center [181, 137] width 85 height 8
radio input "true"
click at [284, 188] on p "Adicionar R$ 11,00" at bounding box center [285, 187] width 41 height 7
type input "1"
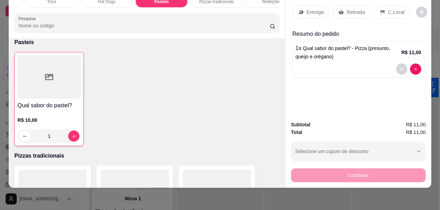
click at [38, 84] on div at bounding box center [48, 76] width 63 height 43
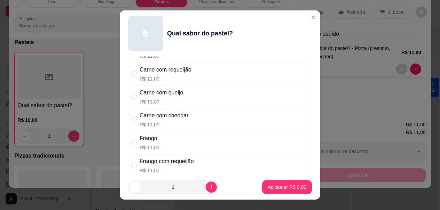
scroll to position [0, 0]
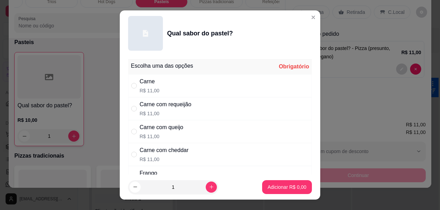
click at [160, 128] on div "Carne com queijo" at bounding box center [160, 127] width 43 height 8
radio input "true"
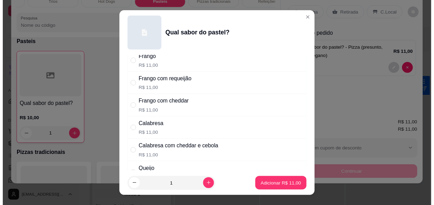
scroll to position [105, 0]
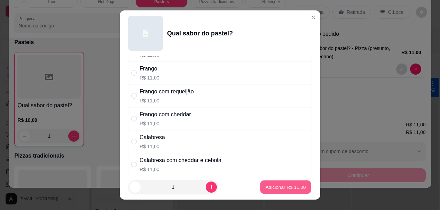
click at [283, 190] on p "Adicionar R$ 11,00" at bounding box center [285, 187] width 40 height 7
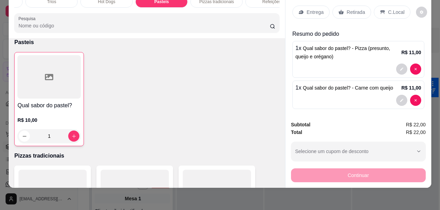
click at [309, 9] on p "Entrega" at bounding box center [314, 12] width 17 height 7
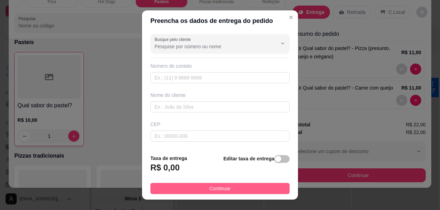
click at [225, 189] on button "Continuar" at bounding box center [219, 188] width 139 height 11
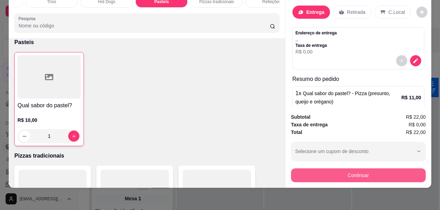
click at [321, 169] on button "Continuar" at bounding box center [358, 176] width 135 height 14
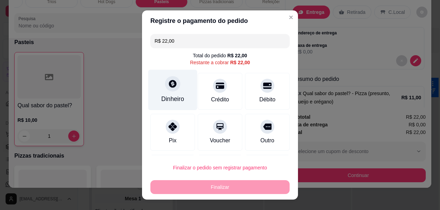
click at [169, 82] on icon at bounding box center [173, 84] width 8 height 8
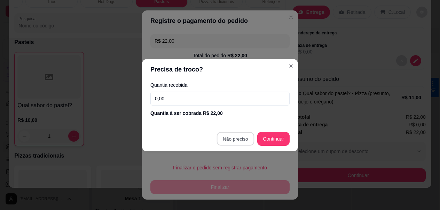
type input "R$ 0,00"
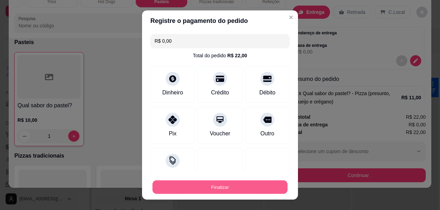
click at [235, 182] on button "Finalizar" at bounding box center [219, 187] width 135 height 14
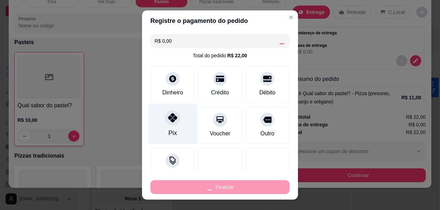
type input "0"
type input "-R$ 22,00"
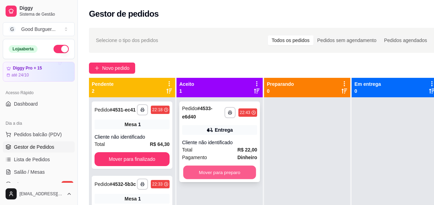
click at [200, 172] on button "Mover para preparo" at bounding box center [219, 173] width 73 height 14
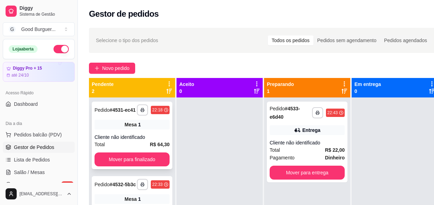
click at [144, 130] on div "**********" at bounding box center [132, 135] width 81 height 67
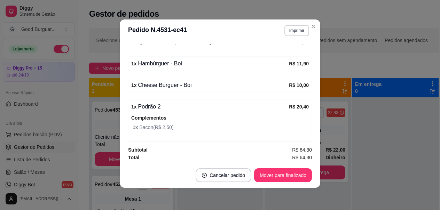
scroll to position [112, 0]
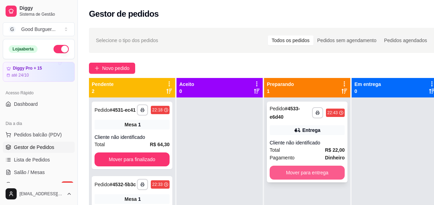
click at [316, 174] on button "Mover para entrega" at bounding box center [307, 173] width 75 height 14
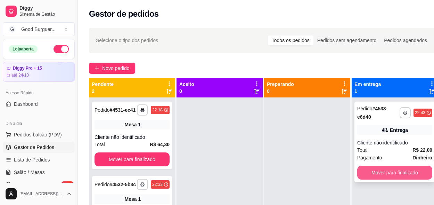
click at [387, 169] on button "Mover para finalizado" at bounding box center [394, 173] width 75 height 14
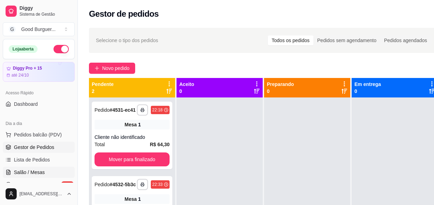
click at [26, 172] on span "Salão / Mesas" at bounding box center [29, 172] width 31 height 7
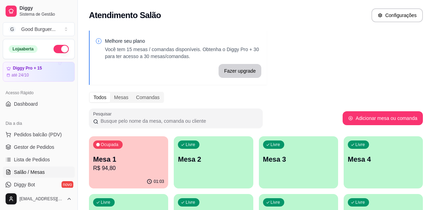
click at [151, 155] on p "Mesa 1" at bounding box center [128, 159] width 71 height 10
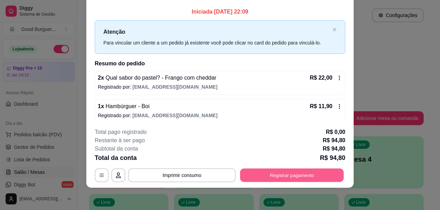
click at [275, 176] on button "Registrar pagamento" at bounding box center [292, 176] width 104 height 14
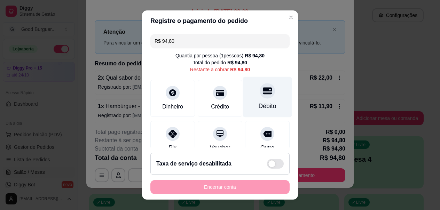
click at [263, 95] on icon at bounding box center [267, 90] width 9 height 9
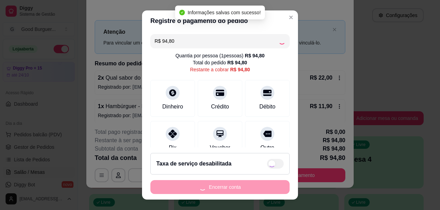
type input "R$ 0,00"
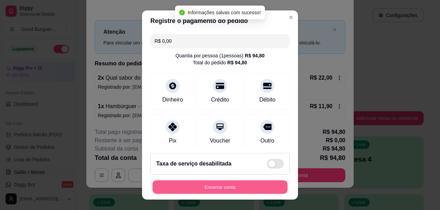
click at [234, 185] on button "Encerrar conta" at bounding box center [219, 187] width 135 height 14
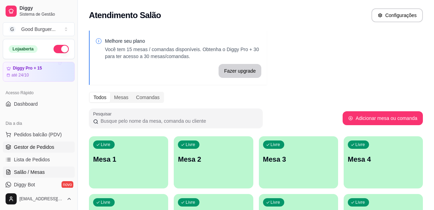
click at [29, 149] on span "Gestor de Pedidos" at bounding box center [34, 147] width 40 height 7
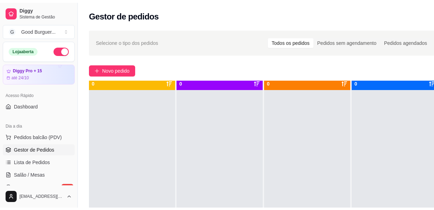
scroll to position [19, 0]
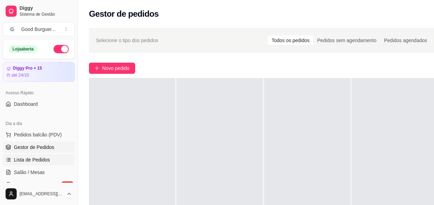
click at [37, 158] on span "Lista de Pedidos" at bounding box center [32, 159] width 36 height 7
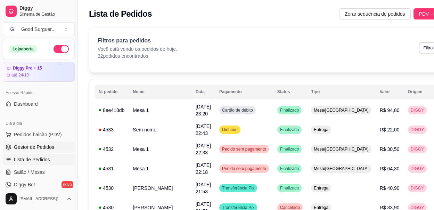
click at [28, 144] on span "Gestor de Pedidos" at bounding box center [34, 147] width 40 height 7
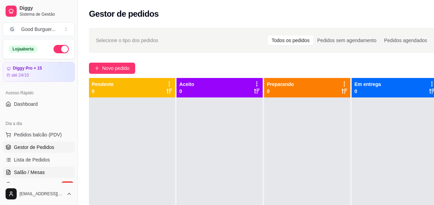
click at [26, 170] on span "Salão / Mesas" at bounding box center [29, 172] width 31 height 7
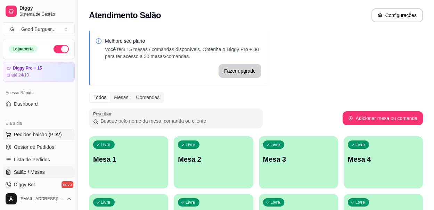
click at [35, 133] on span "Pedidos balcão (PDV)" at bounding box center [38, 134] width 48 height 7
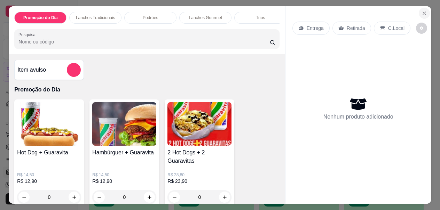
click at [422, 12] on icon "Close" at bounding box center [423, 13] width 3 height 3
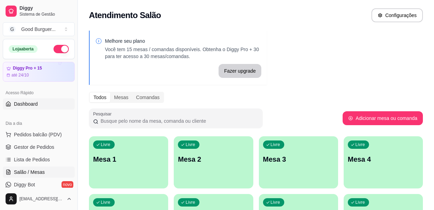
click at [31, 102] on span "Dashboard" at bounding box center [26, 103] width 24 height 7
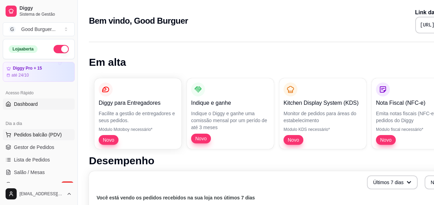
click at [38, 136] on span "Pedidos balcão (PDV)" at bounding box center [38, 134] width 48 height 7
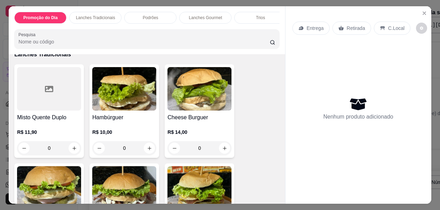
scroll to position [522, 0]
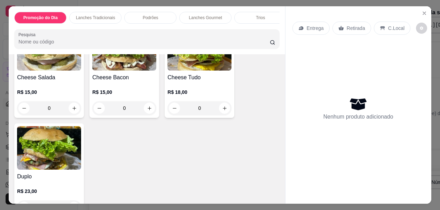
click at [60, 156] on img at bounding box center [49, 147] width 64 height 43
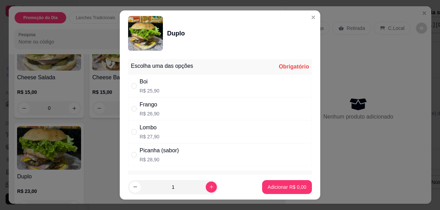
click at [174, 89] on div "Boi R$ 25,90" at bounding box center [220, 85] width 184 height 23
radio input "true"
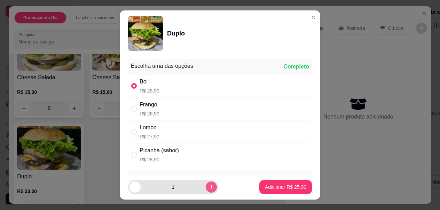
click at [203, 181] on div "1" at bounding box center [172, 187] width 87 height 14
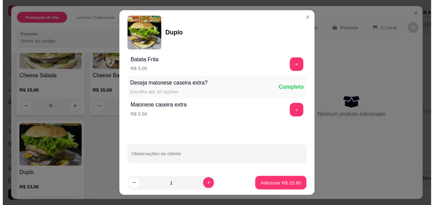
scroll to position [600, 0]
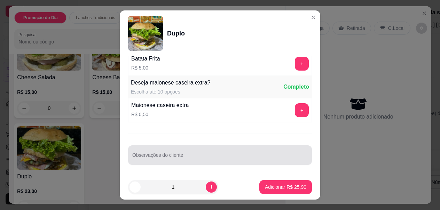
click at [181, 155] on input "Observações do cliente" at bounding box center [219, 157] width 175 height 7
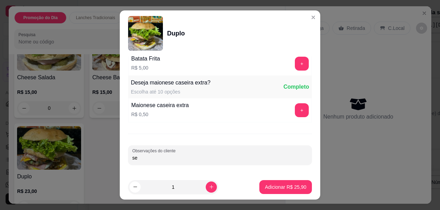
type input "s"
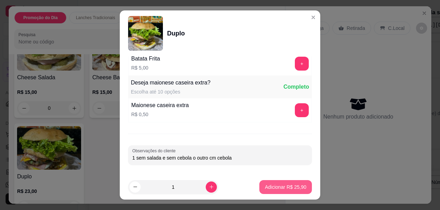
type input "1 sem salada e sem cebola o outro cm cebola"
click at [293, 186] on p "Adicionar R$ 25,90" at bounding box center [285, 187] width 41 height 7
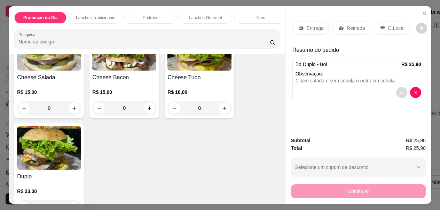
click at [401, 89] on button "decrease-product-quantity" at bounding box center [401, 92] width 11 height 11
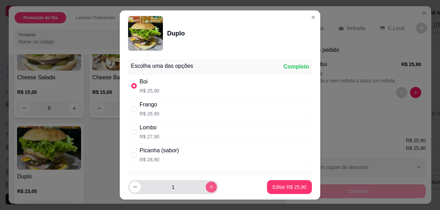
click at [206, 187] on button "increase-product-quantity" at bounding box center [210, 187] width 11 height 11
type input "2"
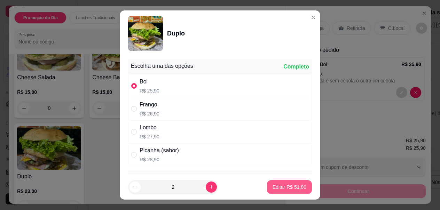
click at [278, 190] on p "Editar R$ 51,80" at bounding box center [289, 187] width 34 height 7
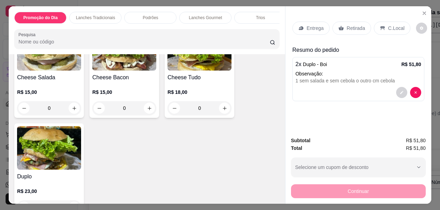
click at [358, 28] on p "Retirada" at bounding box center [355, 28] width 18 height 7
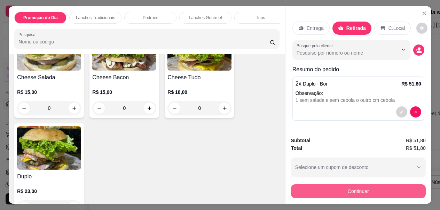
click at [352, 191] on button "Continuar" at bounding box center [358, 191] width 135 height 14
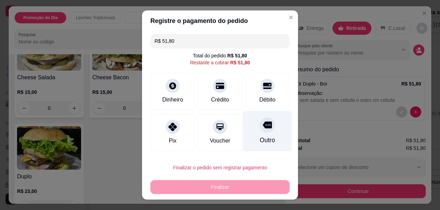
click at [263, 127] on icon at bounding box center [267, 125] width 9 height 7
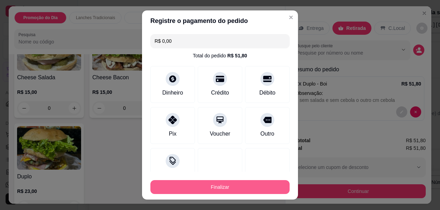
click at [240, 188] on button "Finalizar" at bounding box center [219, 187] width 139 height 14
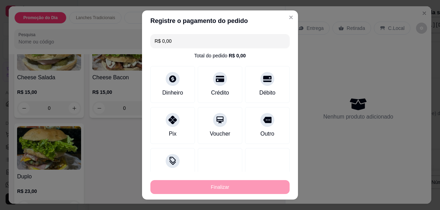
type input "-R$ 51,80"
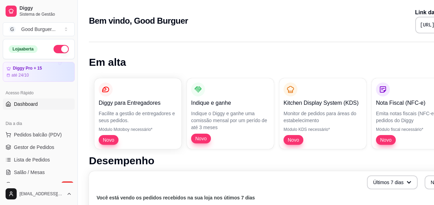
click at [59, 47] on button "button" at bounding box center [61, 49] width 15 height 8
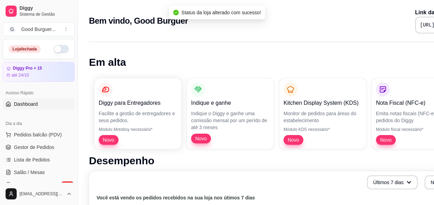
click at [59, 47] on button "button" at bounding box center [61, 49] width 15 height 8
click at [33, 134] on span "Pedidos balcão (PDV)" at bounding box center [38, 134] width 48 height 7
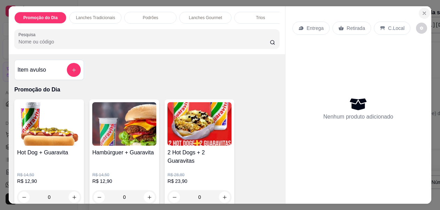
click at [422, 12] on icon "Close" at bounding box center [423, 13] width 3 height 3
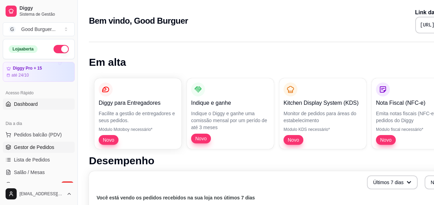
click at [35, 148] on span "Gestor de Pedidos" at bounding box center [34, 147] width 40 height 7
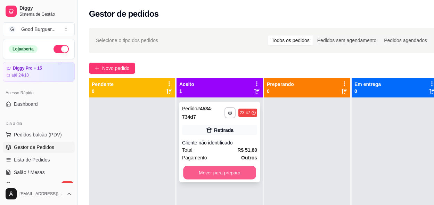
click at [217, 173] on button "Mover para preparo" at bounding box center [219, 173] width 73 height 14
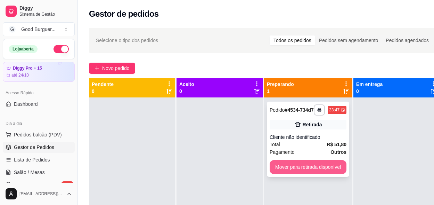
click at [294, 173] on button "Mover para retirada disponível" at bounding box center [308, 167] width 77 height 14
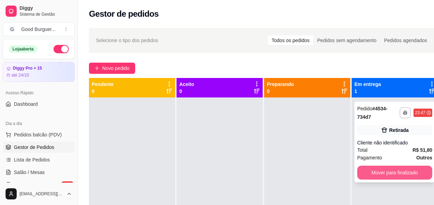
click at [395, 170] on button "Mover para finalizado" at bounding box center [394, 173] width 75 height 14
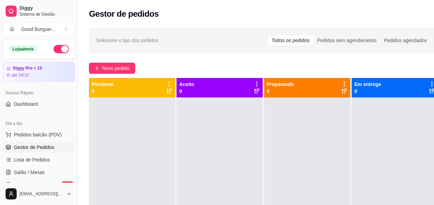
click at [56, 52] on button "button" at bounding box center [61, 49] width 15 height 8
